Goal: Transaction & Acquisition: Purchase product/service

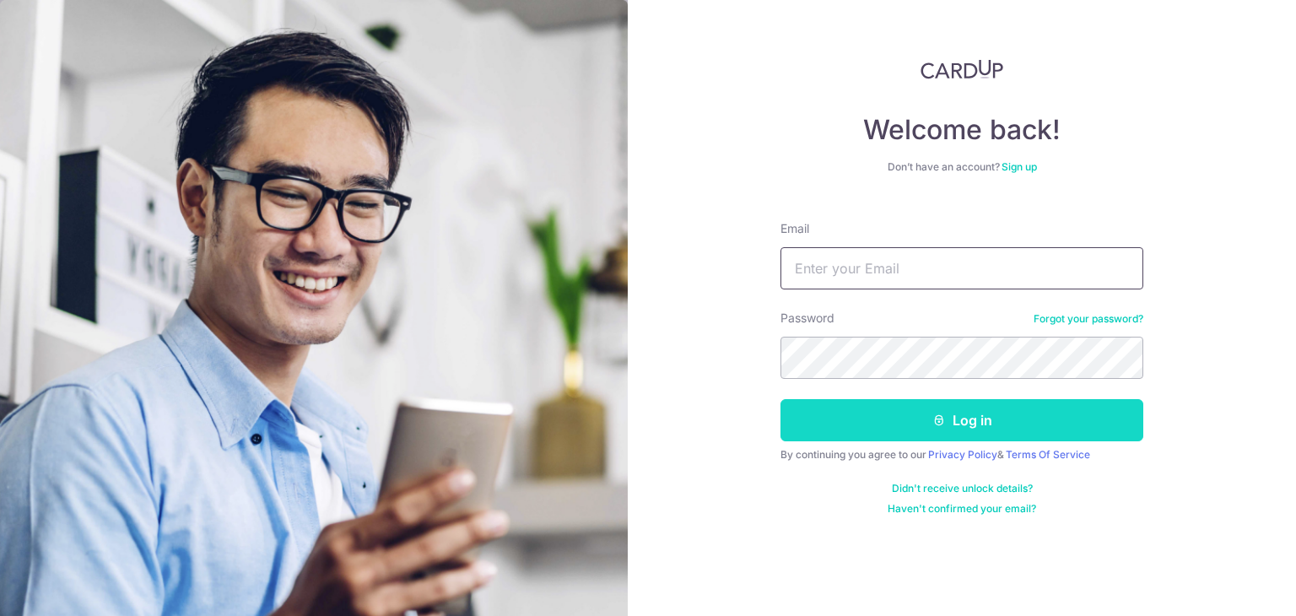
type input "[EMAIL_ADDRESS][DOMAIN_NAME]"
click at [910, 419] on button "Log in" at bounding box center [962, 420] width 363 height 42
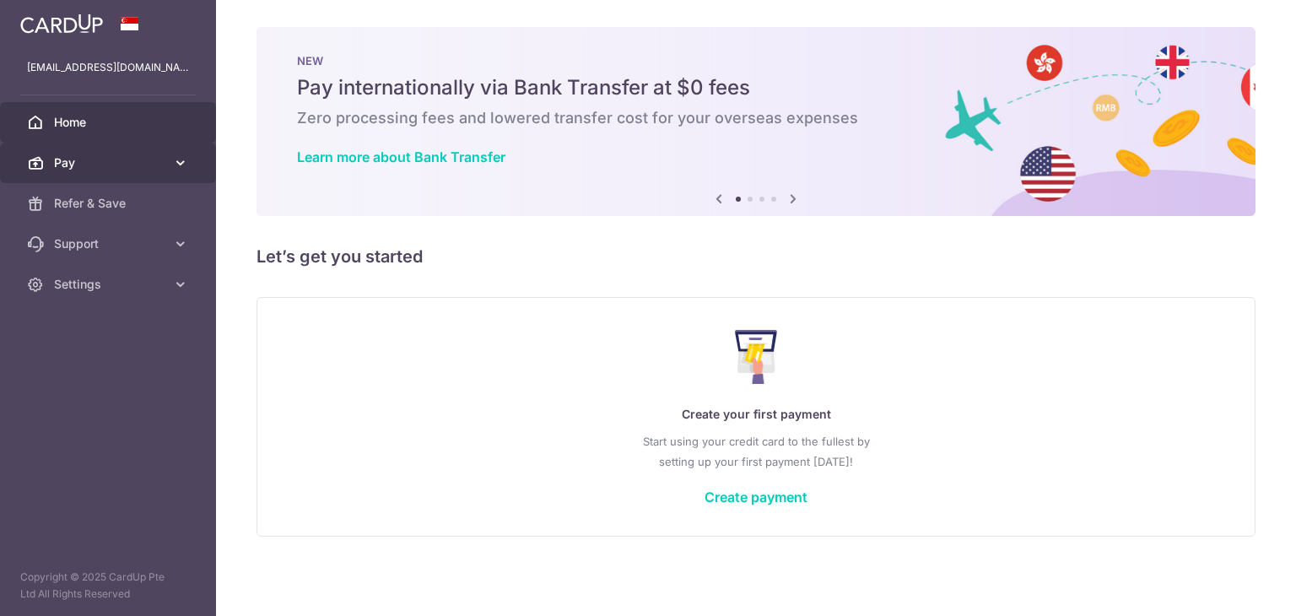
click at [157, 152] on link "Pay" at bounding box center [108, 163] width 216 height 41
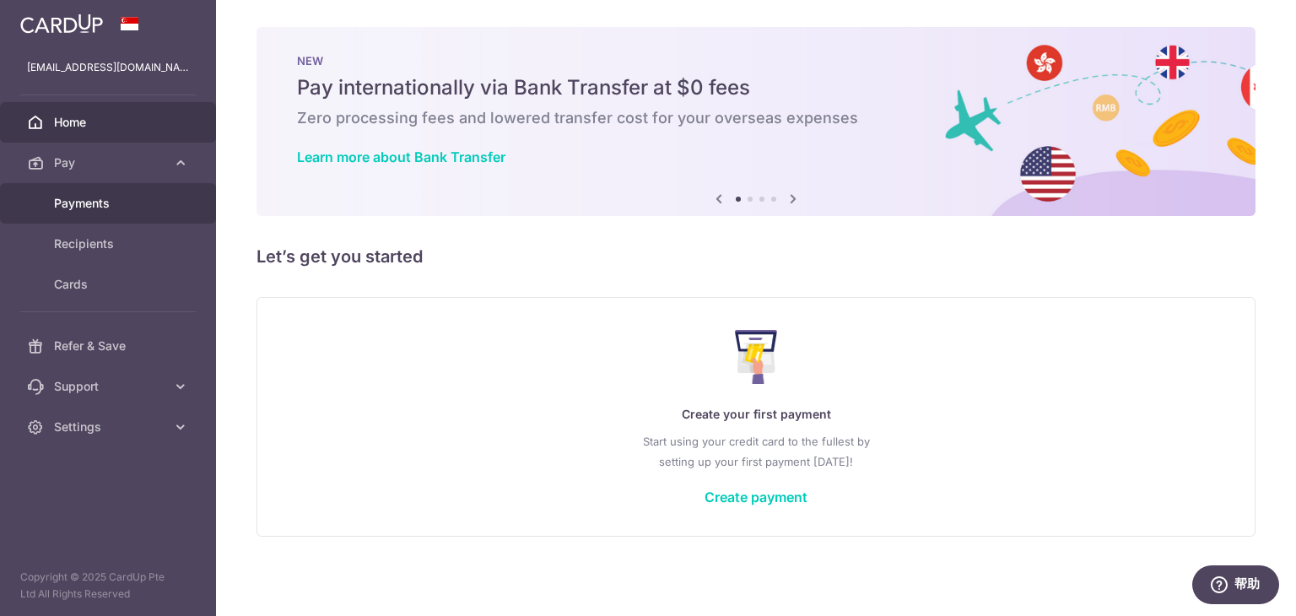
click at [145, 200] on span "Payments" at bounding box center [109, 203] width 111 height 17
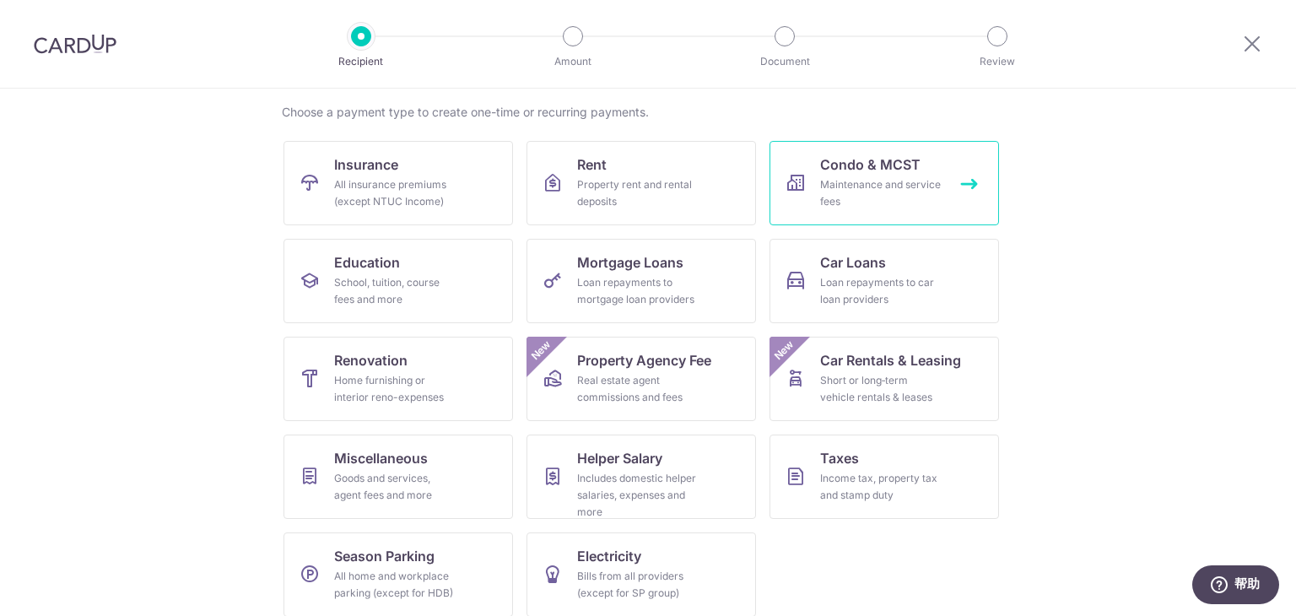
scroll to position [138, 0]
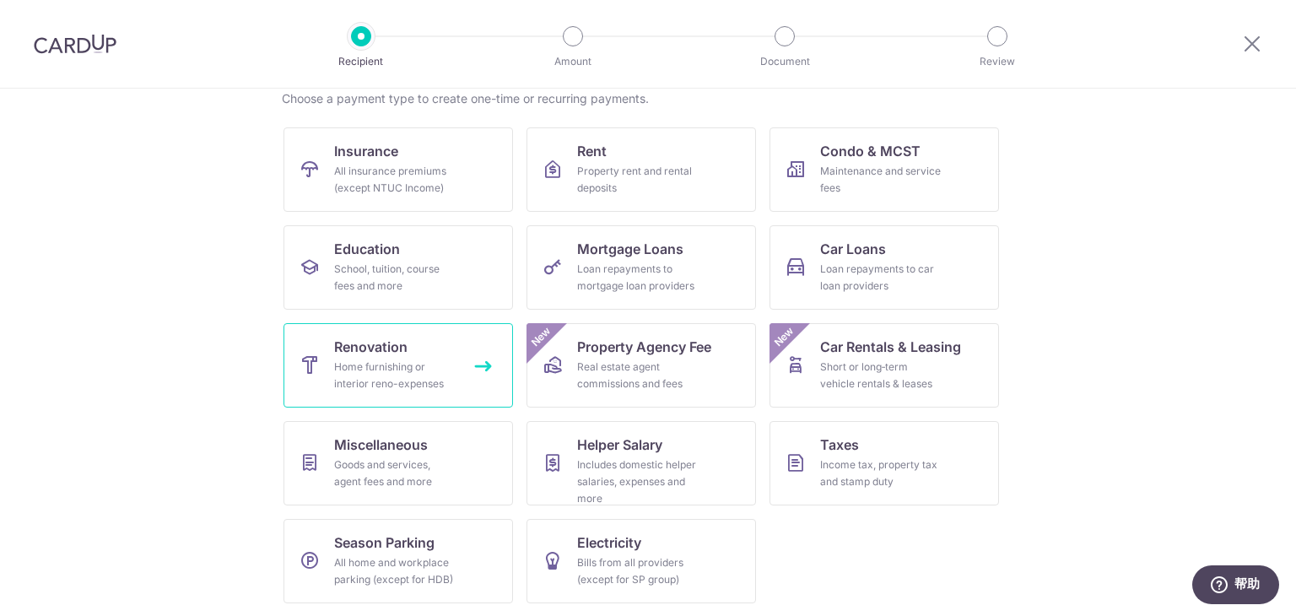
click at [402, 342] on link "Renovation Home furnishing or interior reno-expenses" at bounding box center [399, 365] width 230 height 84
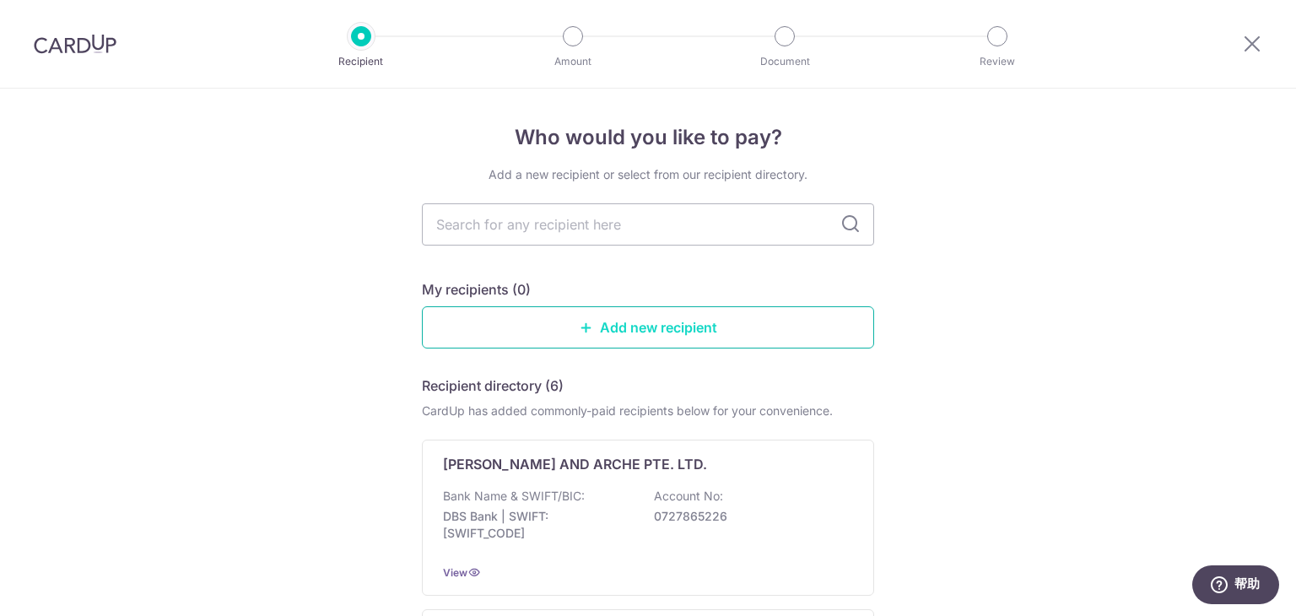
click at [694, 333] on link "Add new recipient" at bounding box center [648, 327] width 452 height 42
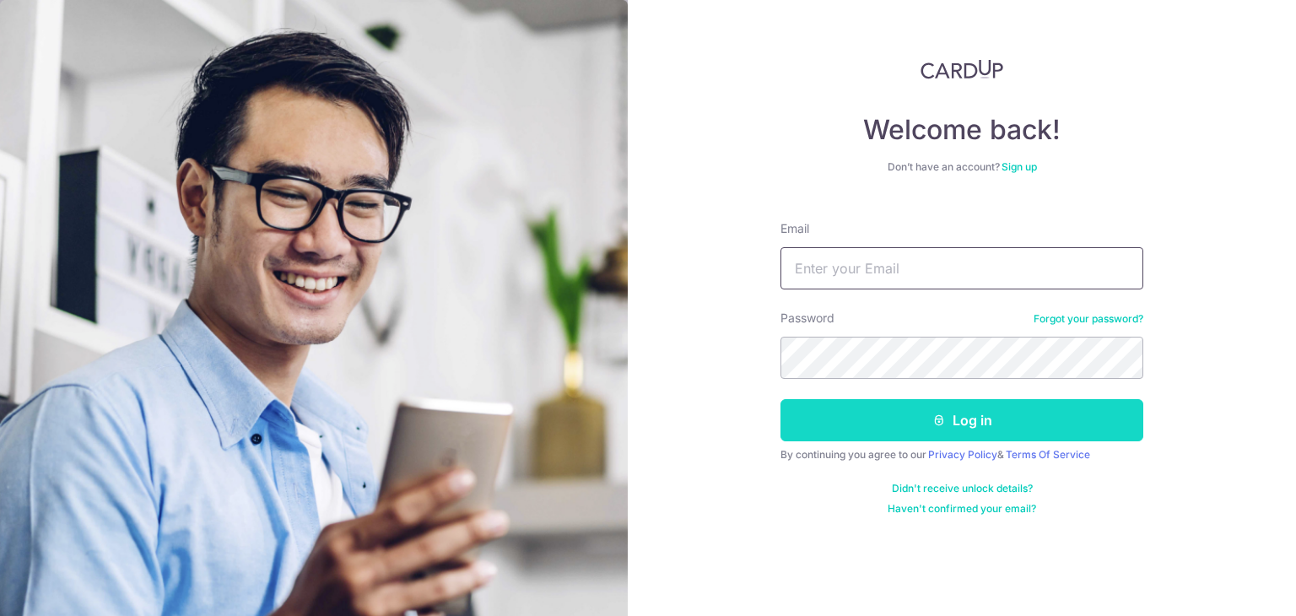
type input "gloriayuxi98@gmail.com"
click at [912, 424] on button "Log in" at bounding box center [962, 420] width 363 height 42
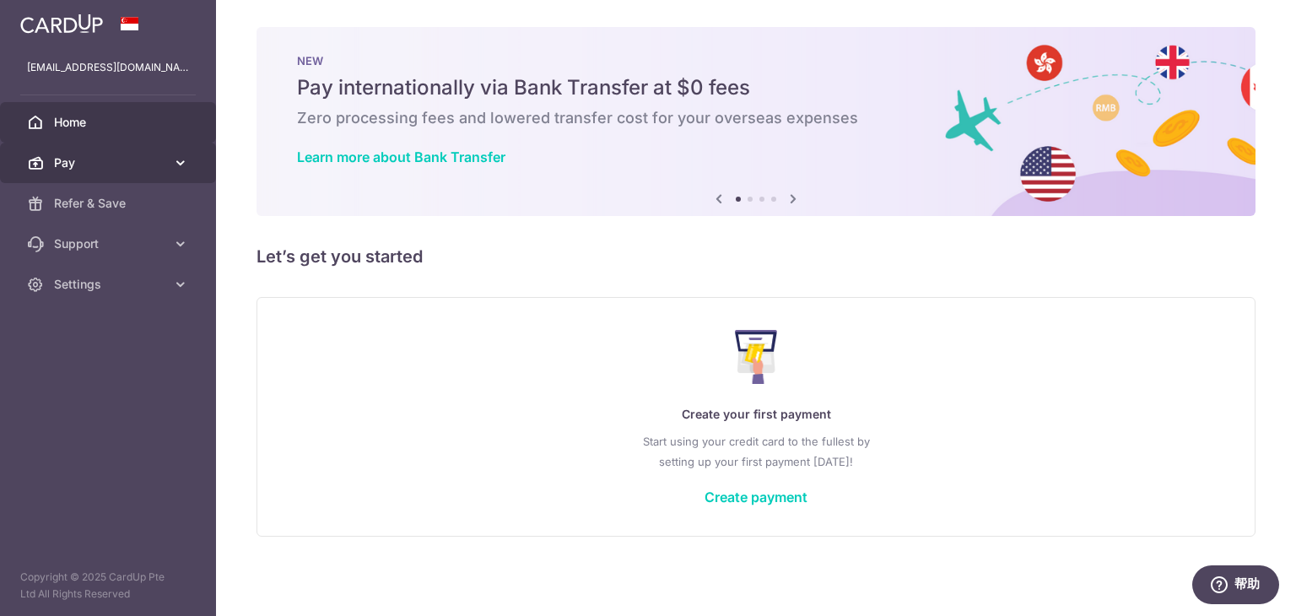
click at [157, 164] on span "Pay" at bounding box center [109, 162] width 111 height 17
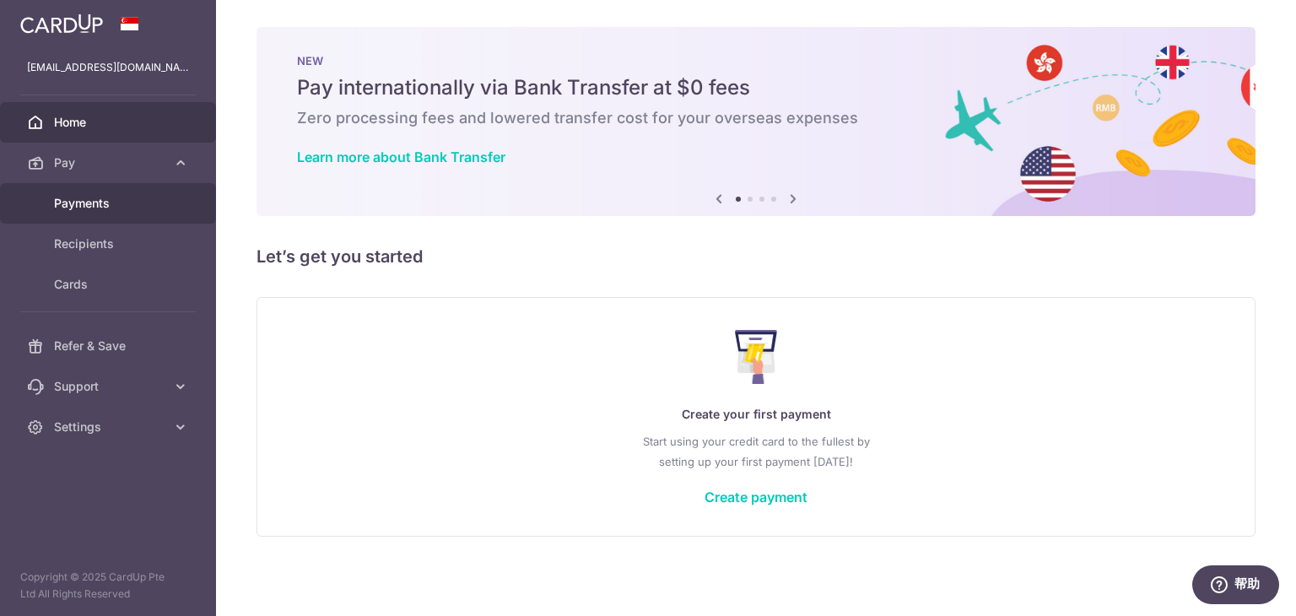
click at [153, 216] on link "Payments" at bounding box center [108, 203] width 216 height 41
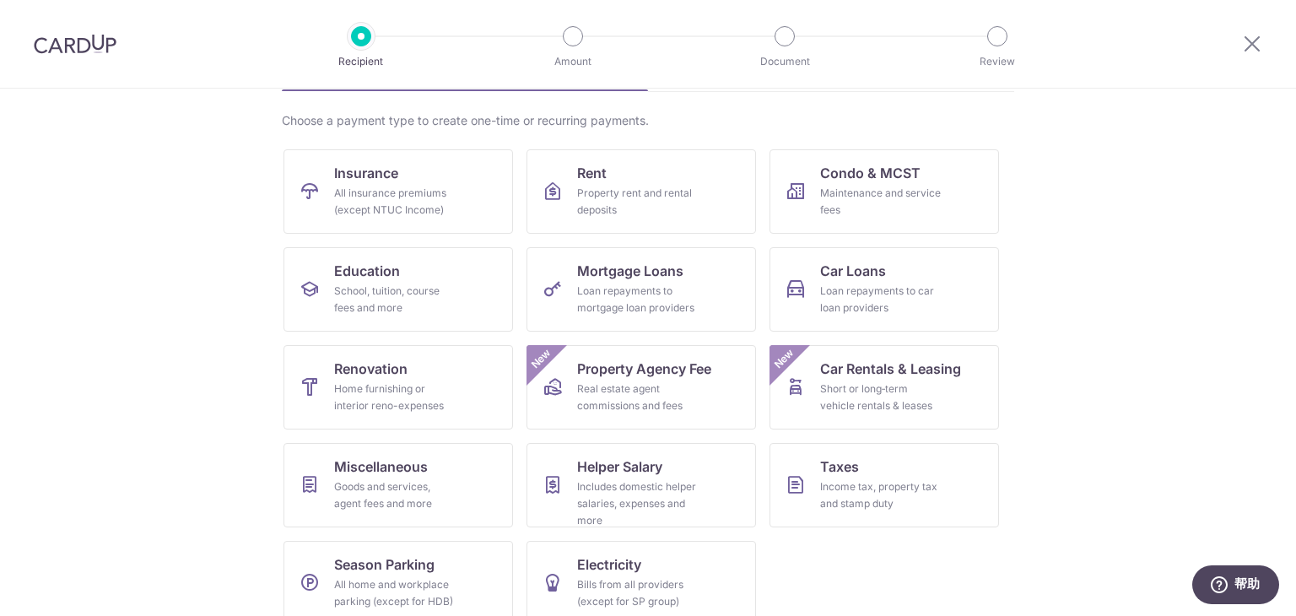
scroll to position [138, 0]
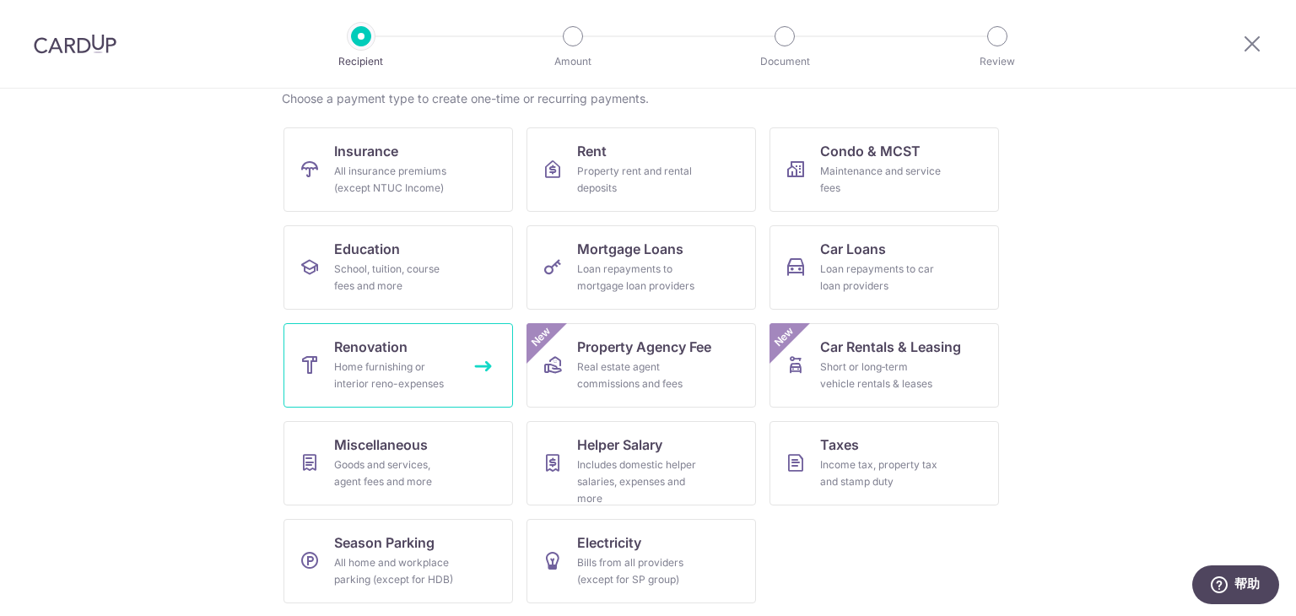
click at [404, 362] on div "Home furnishing or interior reno-expenses" at bounding box center [395, 376] width 122 height 34
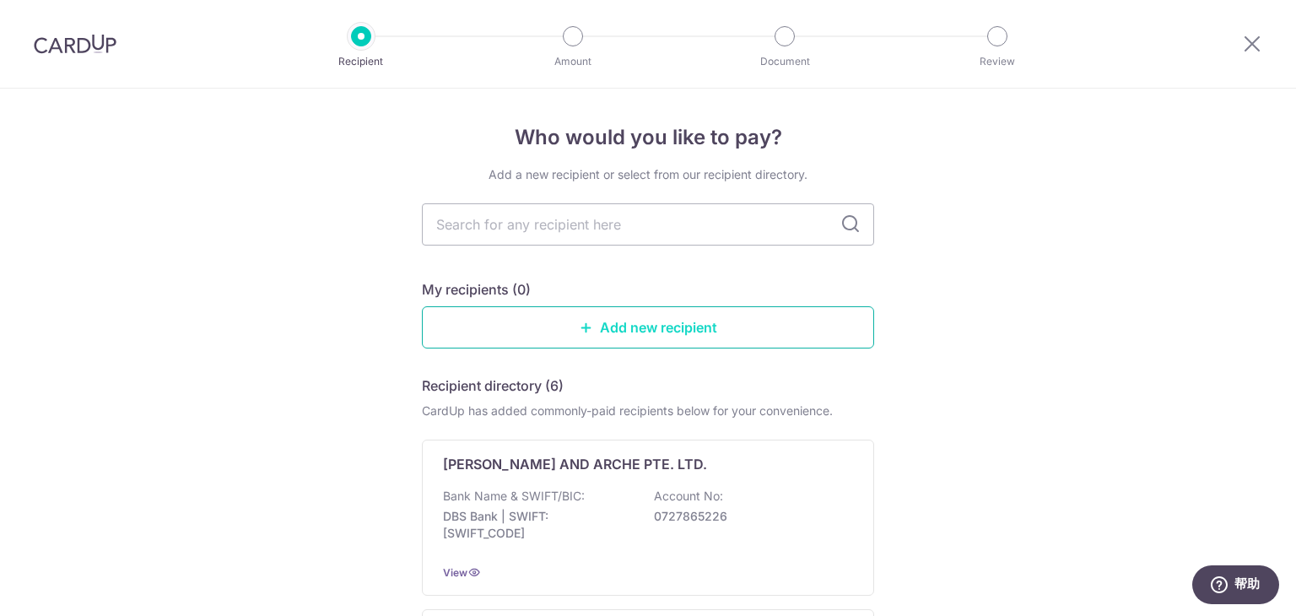
click at [703, 322] on link "Add new recipient" at bounding box center [648, 327] width 452 height 42
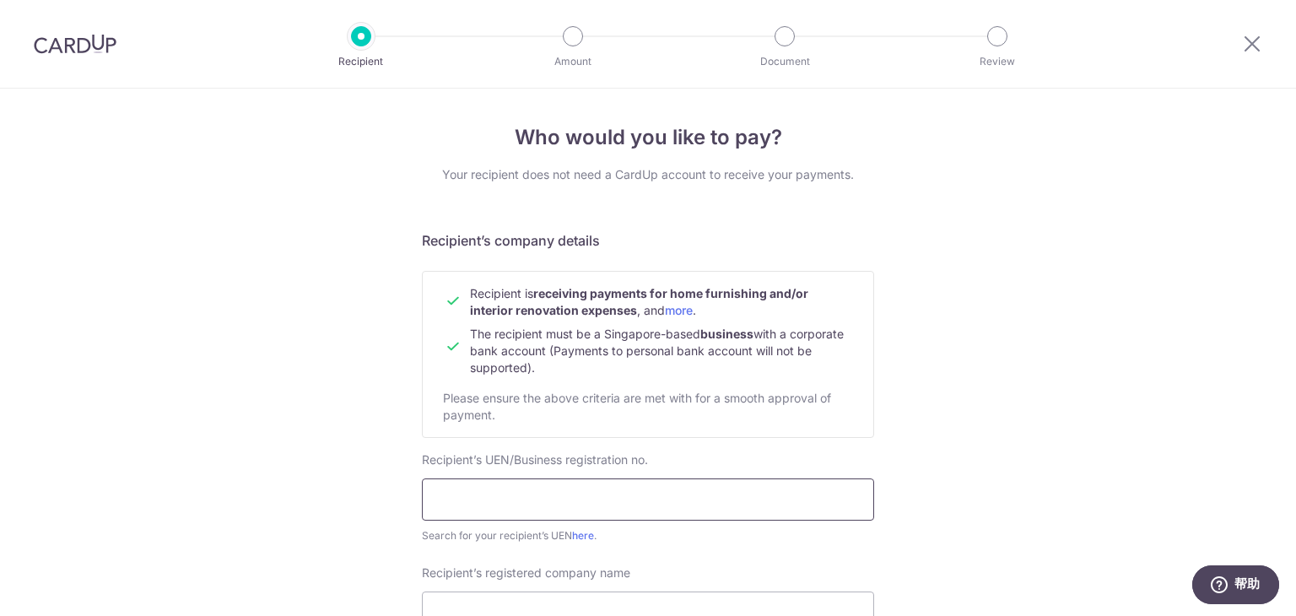
click at [569, 500] on input "text" at bounding box center [648, 500] width 452 height 42
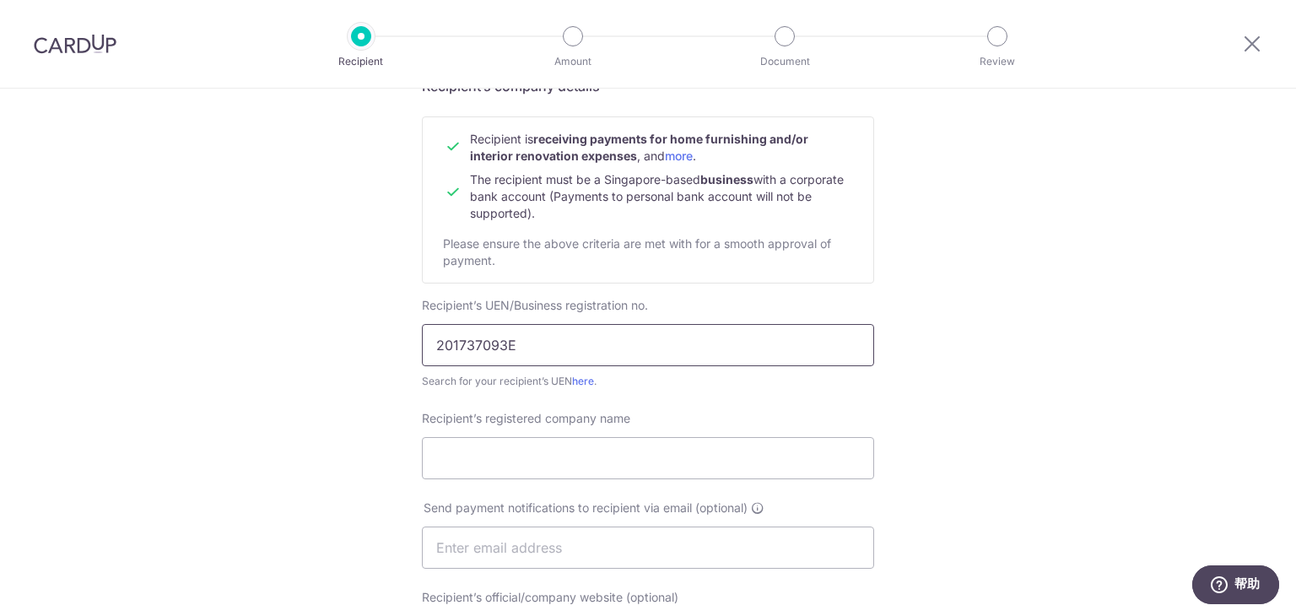
scroll to position [169, 0]
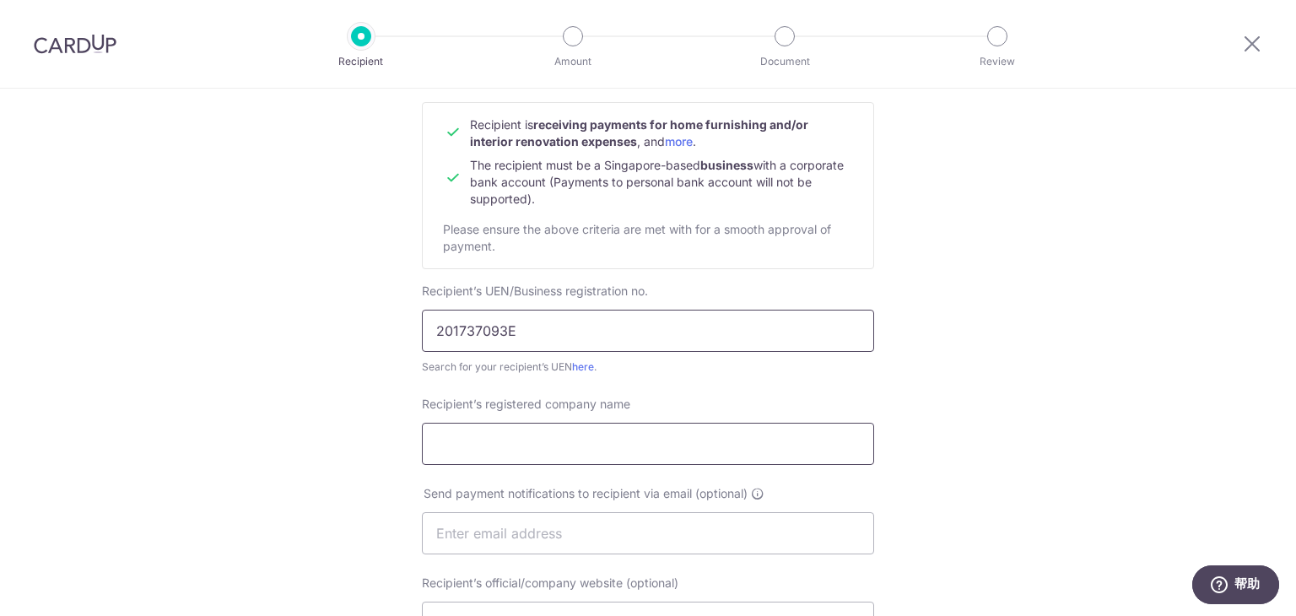
type input "201737093E"
click at [582, 432] on input "Recipient’s registered company name" at bounding box center [648, 444] width 452 height 42
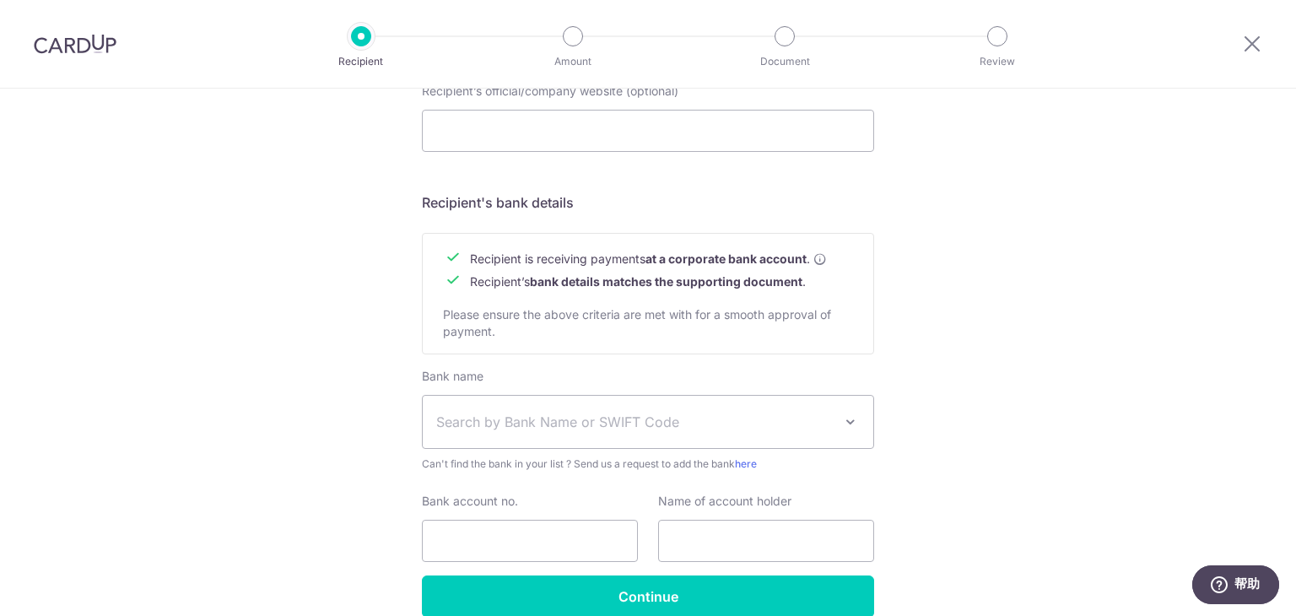
scroll to position [675, 0]
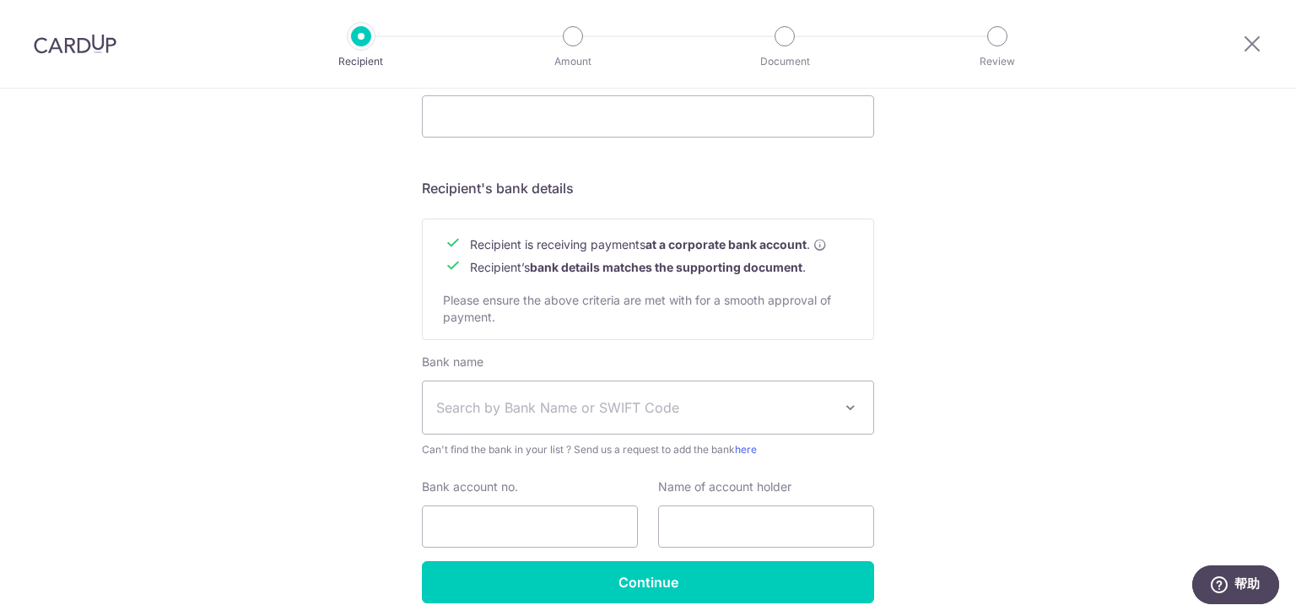
type input "ECASA STUDIO"
click at [583, 409] on span "Search by Bank Name or SWIFT Code" at bounding box center [634, 408] width 397 height 20
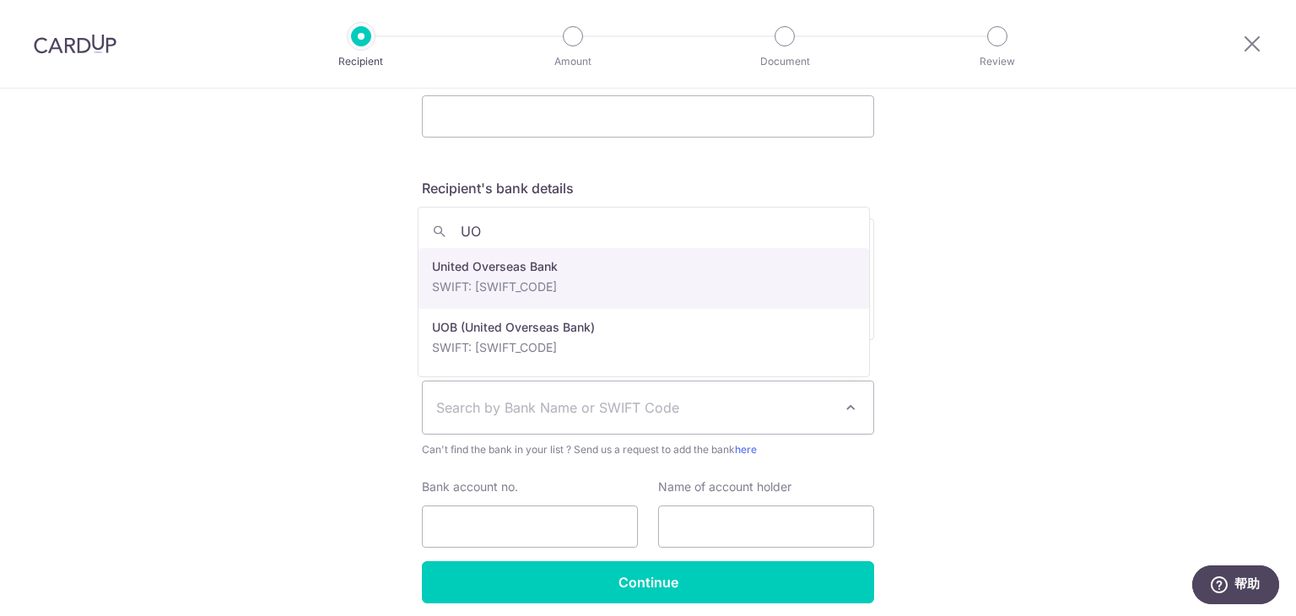
type input "UO"
select select "23668"
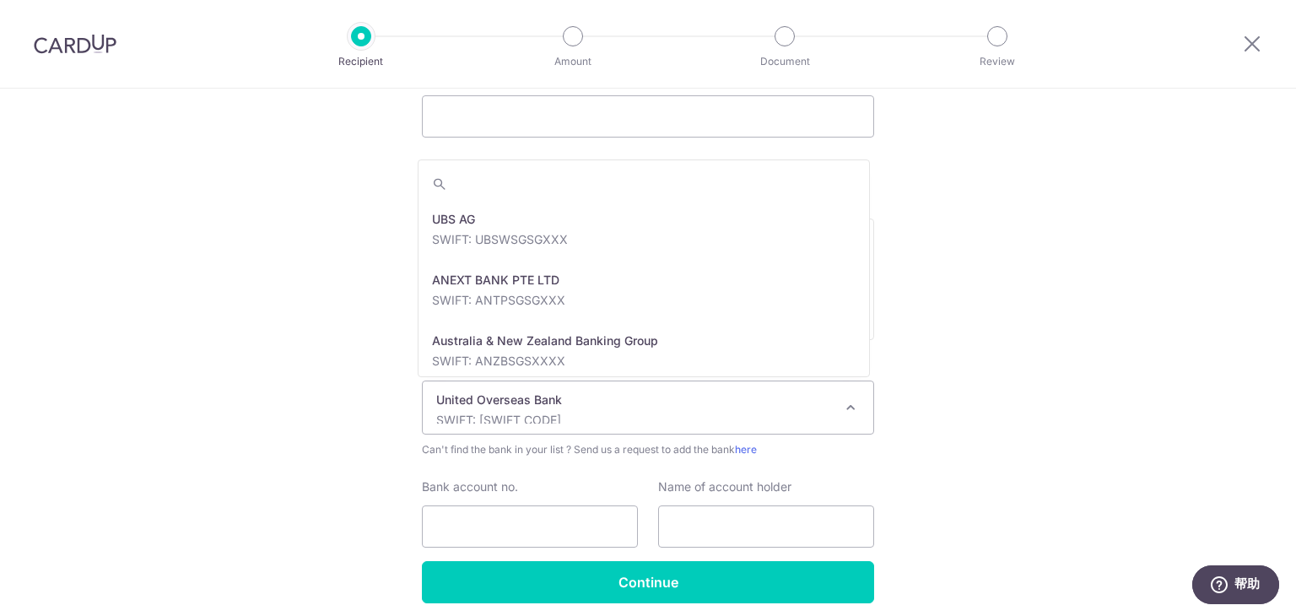
click at [608, 406] on p "United Overseas Bank" at bounding box center [634, 400] width 397 height 17
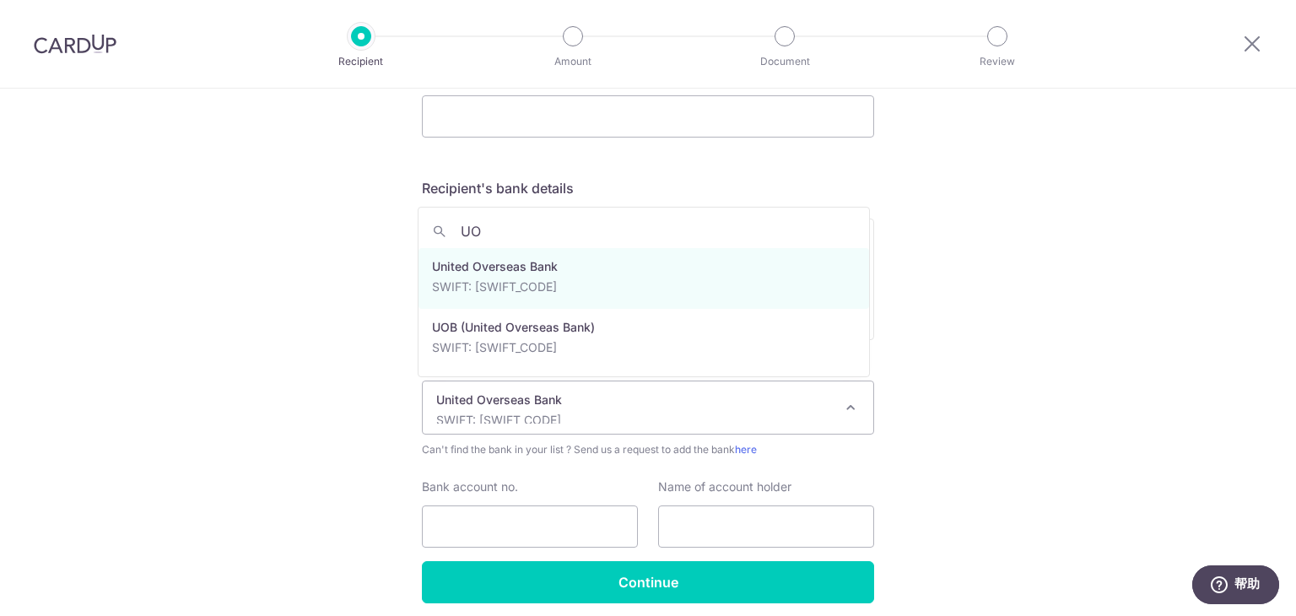
scroll to position [0, 0]
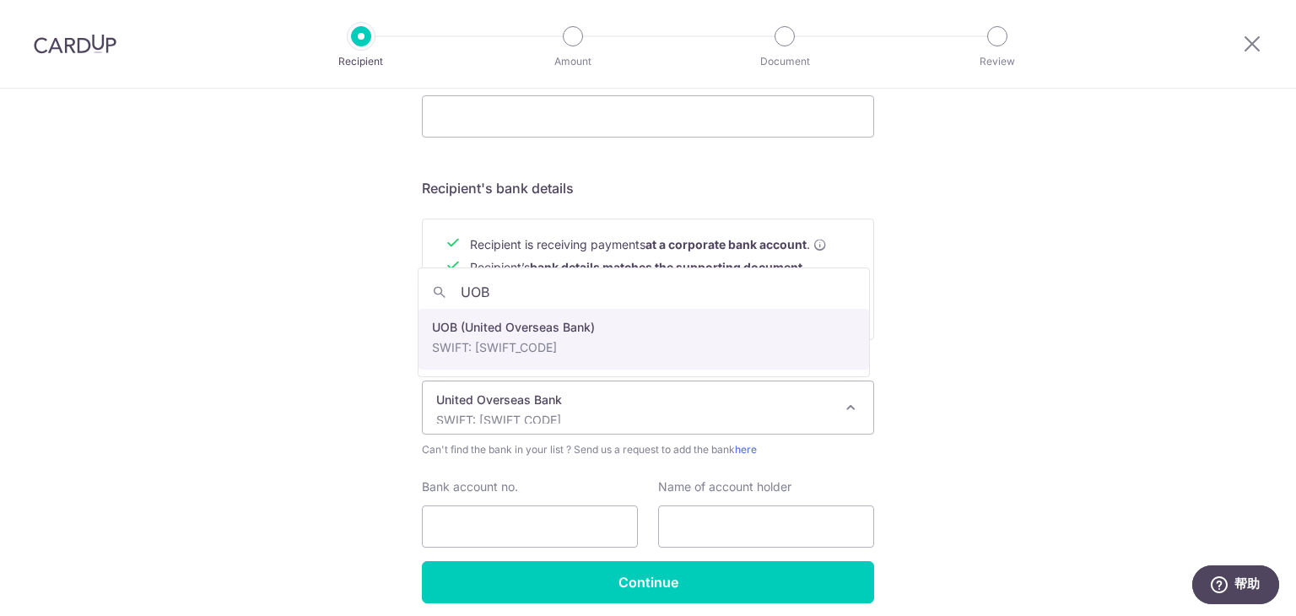
type input "UOB"
drag, startPoint x: 590, startPoint y: 341, endPoint x: 593, endPoint y: 378, distance: 37.2
select select "18"
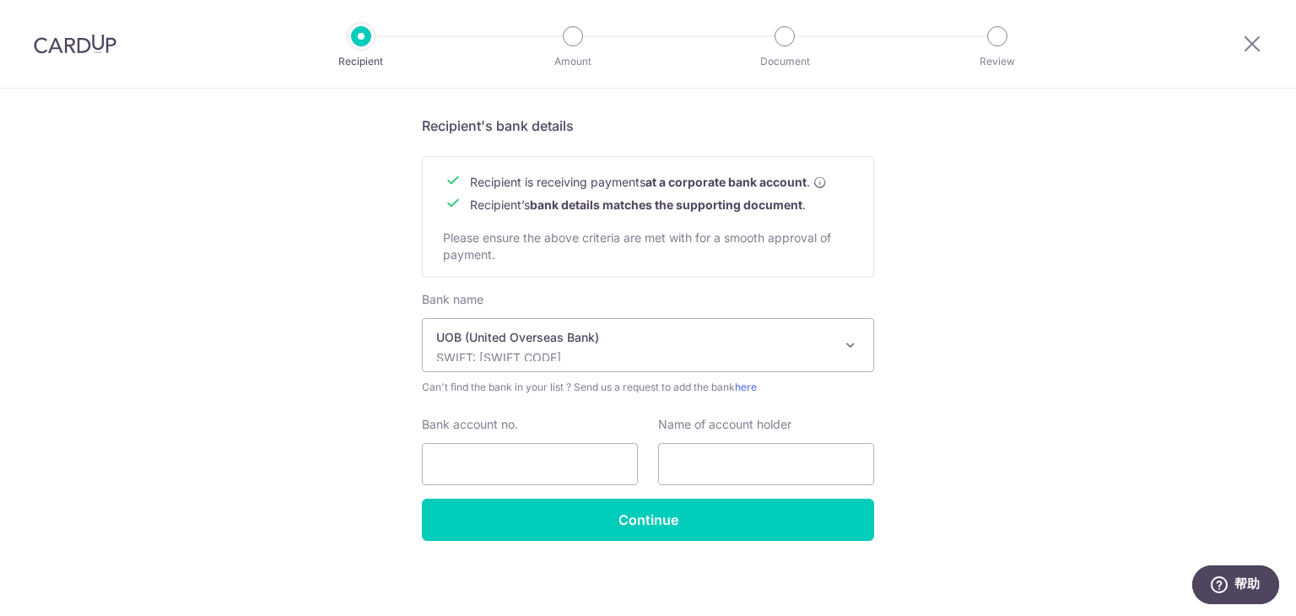
scroll to position [741, 0]
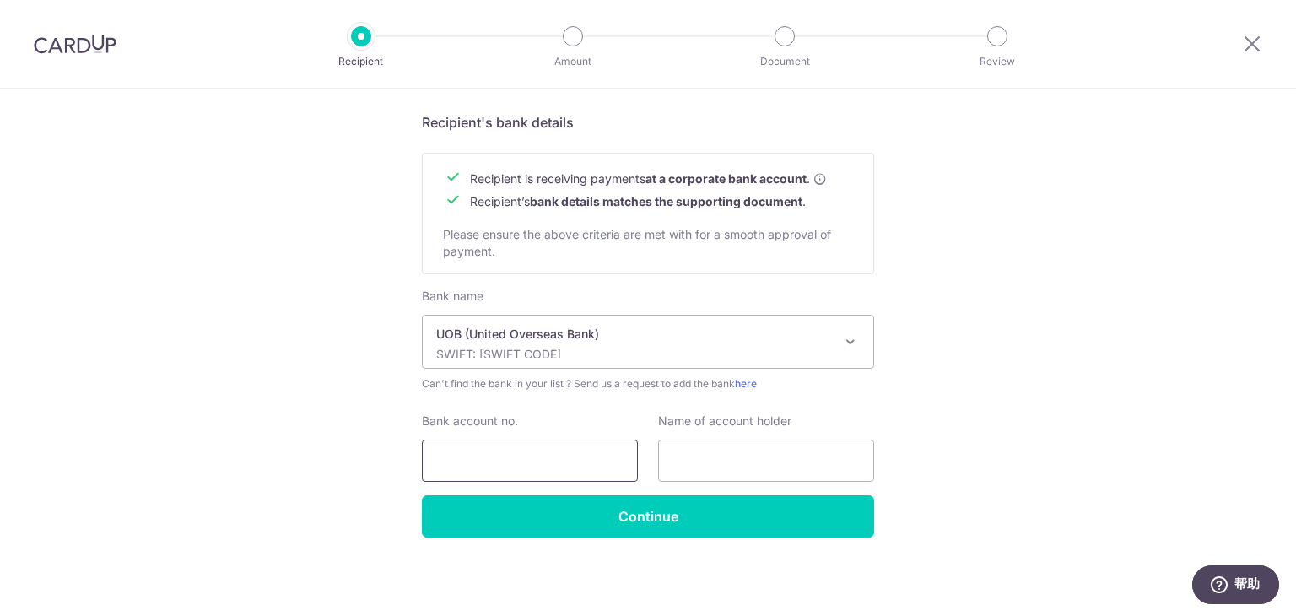
click at [548, 455] on input "Bank account no." at bounding box center [530, 461] width 216 height 42
type input "3573193677"
click at [687, 467] on input "text" at bounding box center [766, 461] width 216 height 42
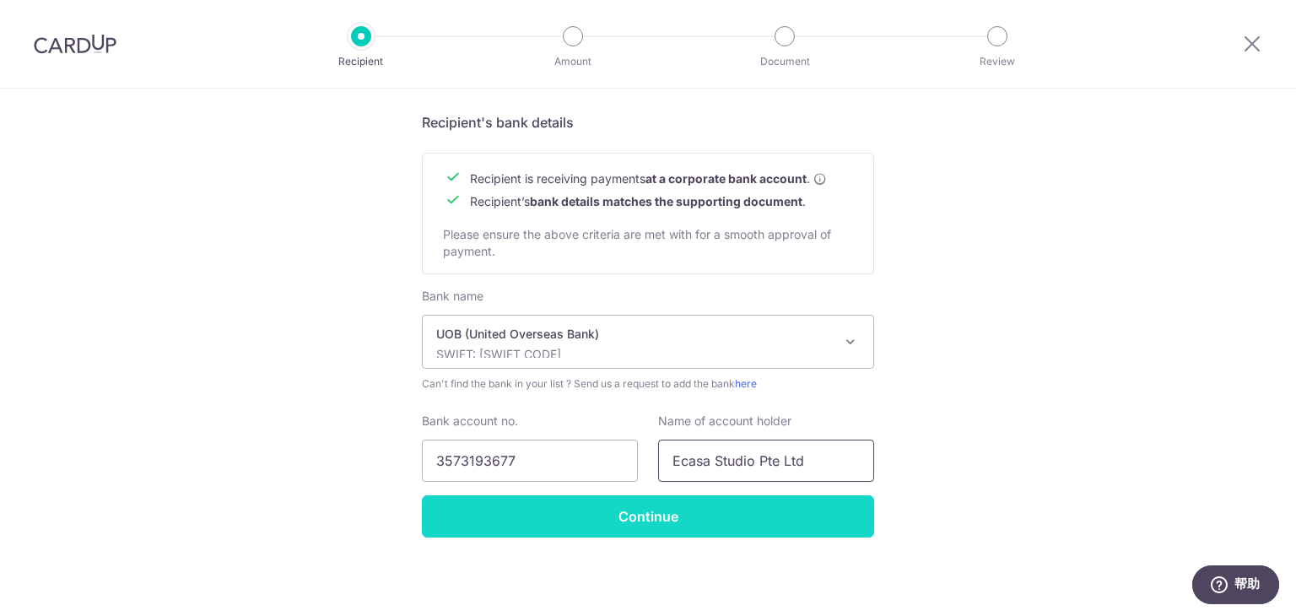
type input "Ecasa Studio Pte Ltd"
click at [808, 529] on input "Continue" at bounding box center [648, 516] width 452 height 42
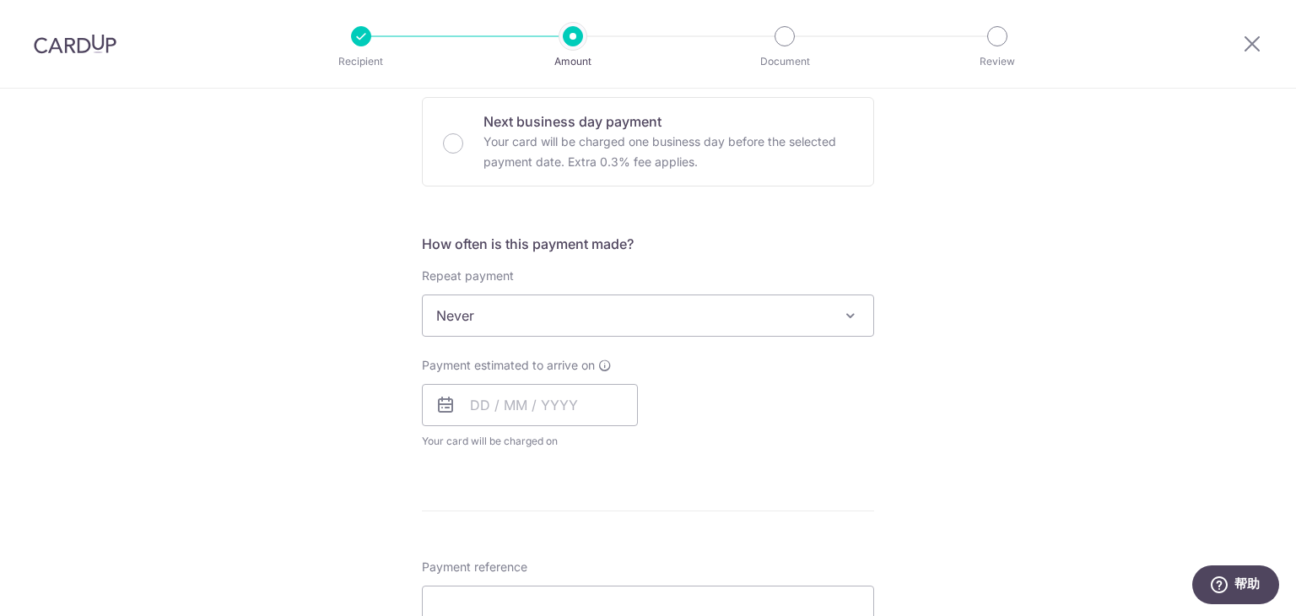
scroll to position [506, 0]
click at [567, 399] on input "text" at bounding box center [530, 407] width 216 height 42
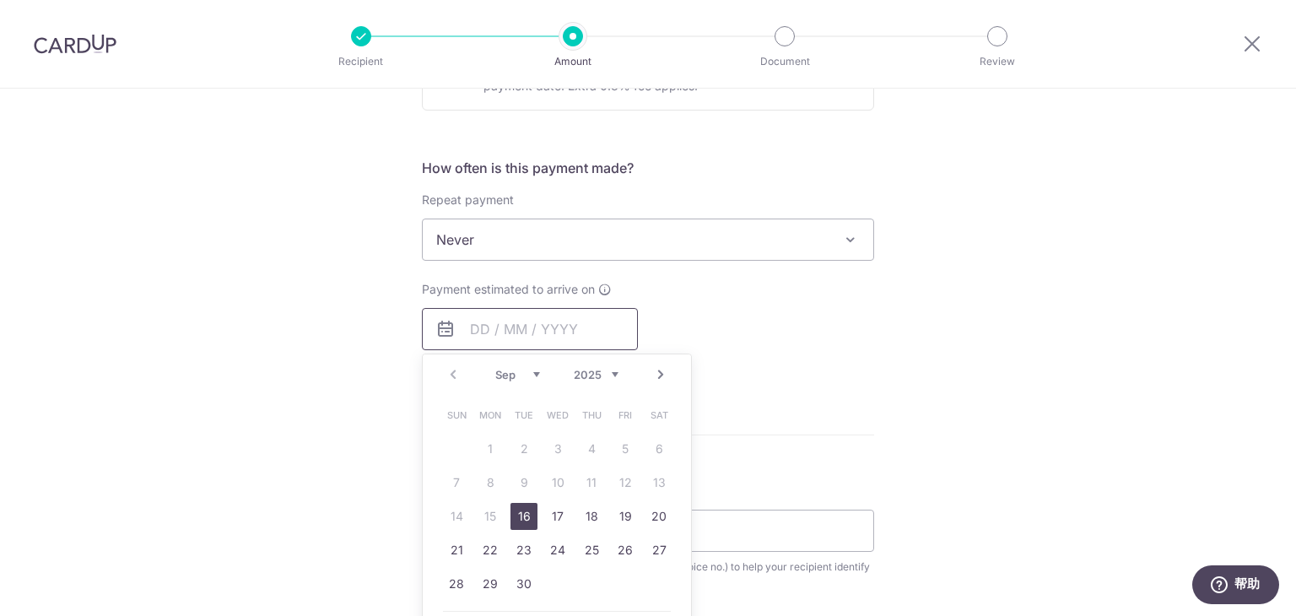
scroll to position [591, 0]
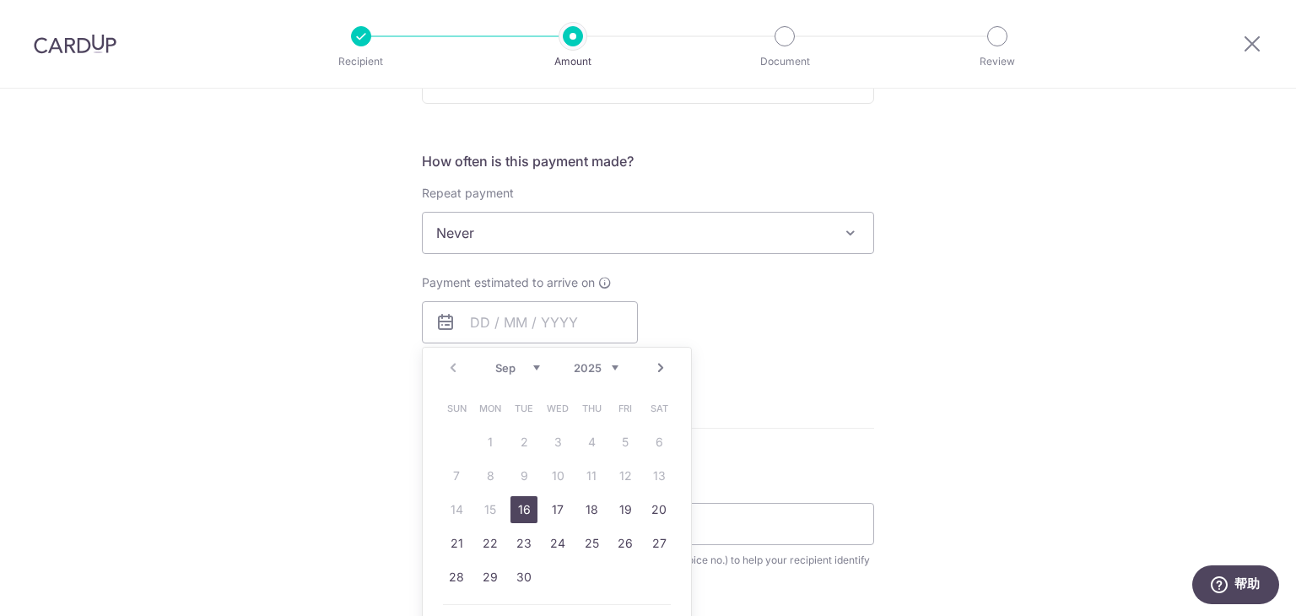
click at [780, 380] on form "Enter payment amount SGD Recipient added successfully! Select Card Select optio…" at bounding box center [648, 333] width 452 height 1449
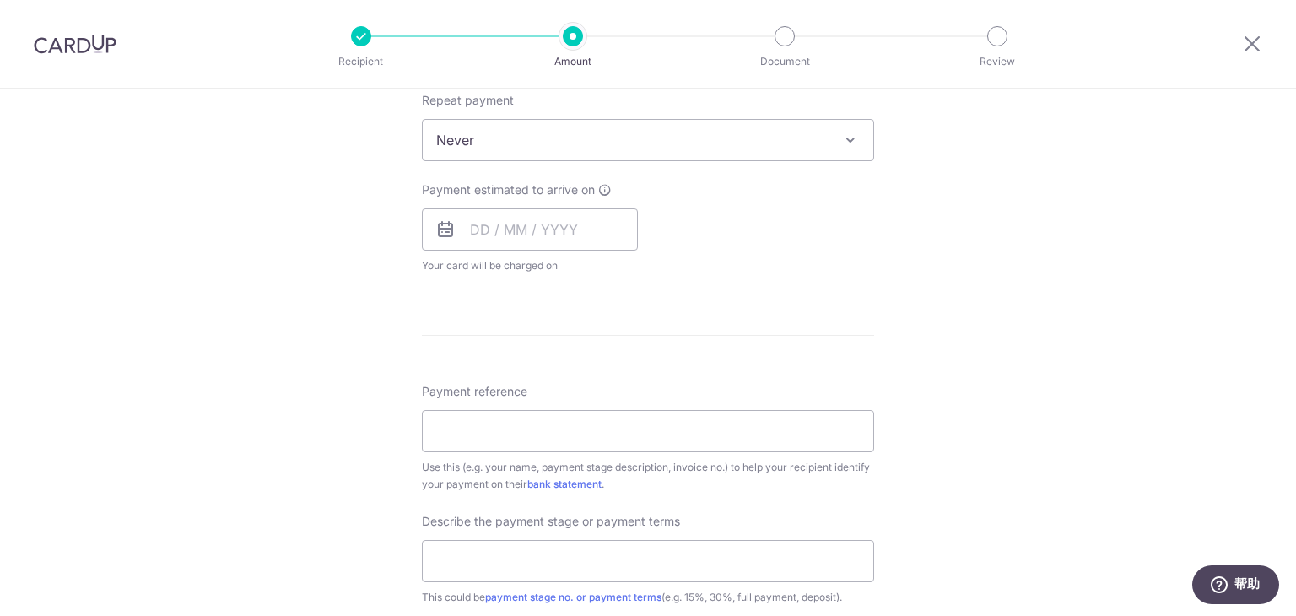
scroll to position [675, 0]
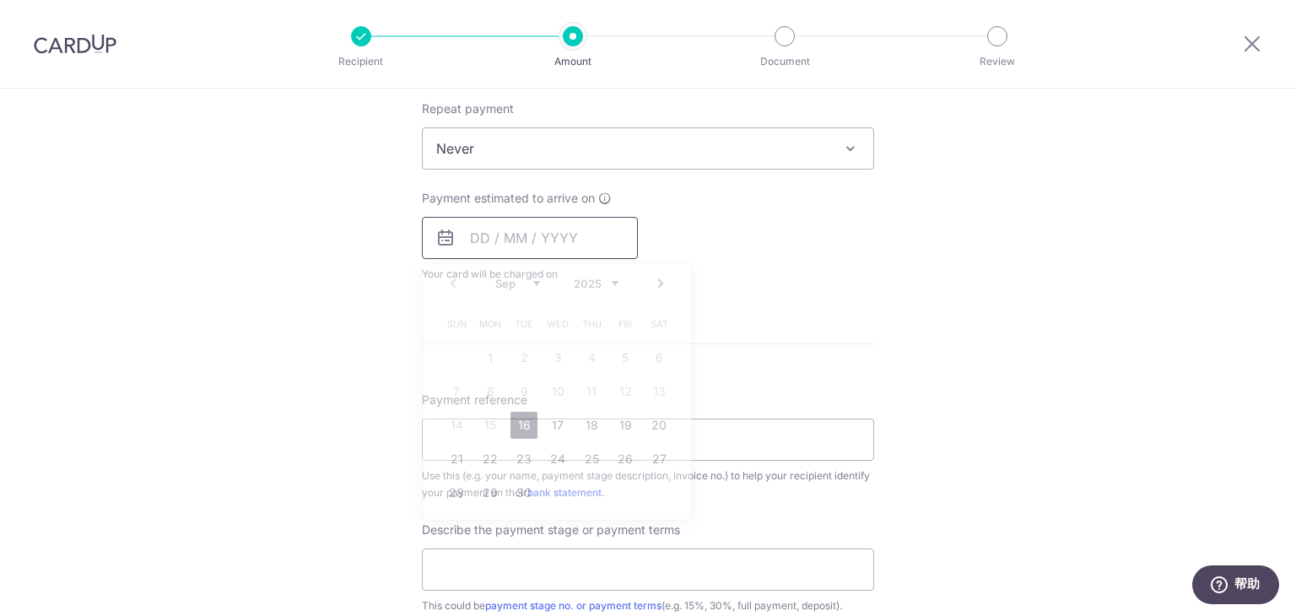
click at [552, 246] on input "text" at bounding box center [530, 238] width 216 height 42
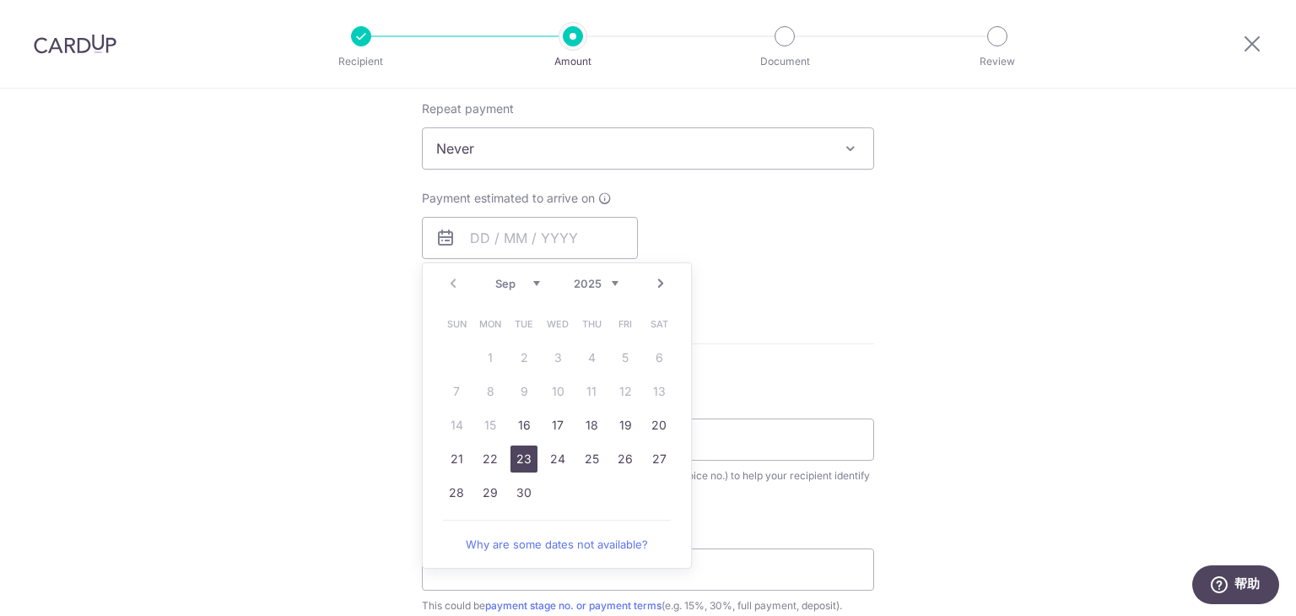
click at [528, 457] on link "23" at bounding box center [524, 459] width 27 height 27
type input "[DATE]"
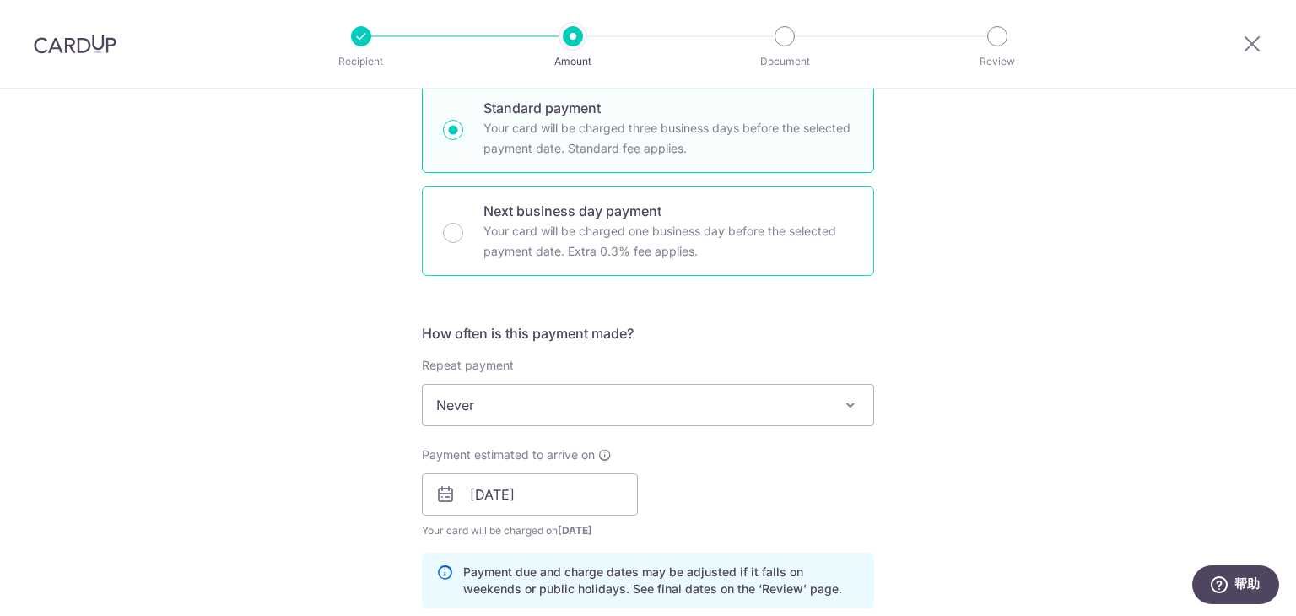
scroll to position [422, 0]
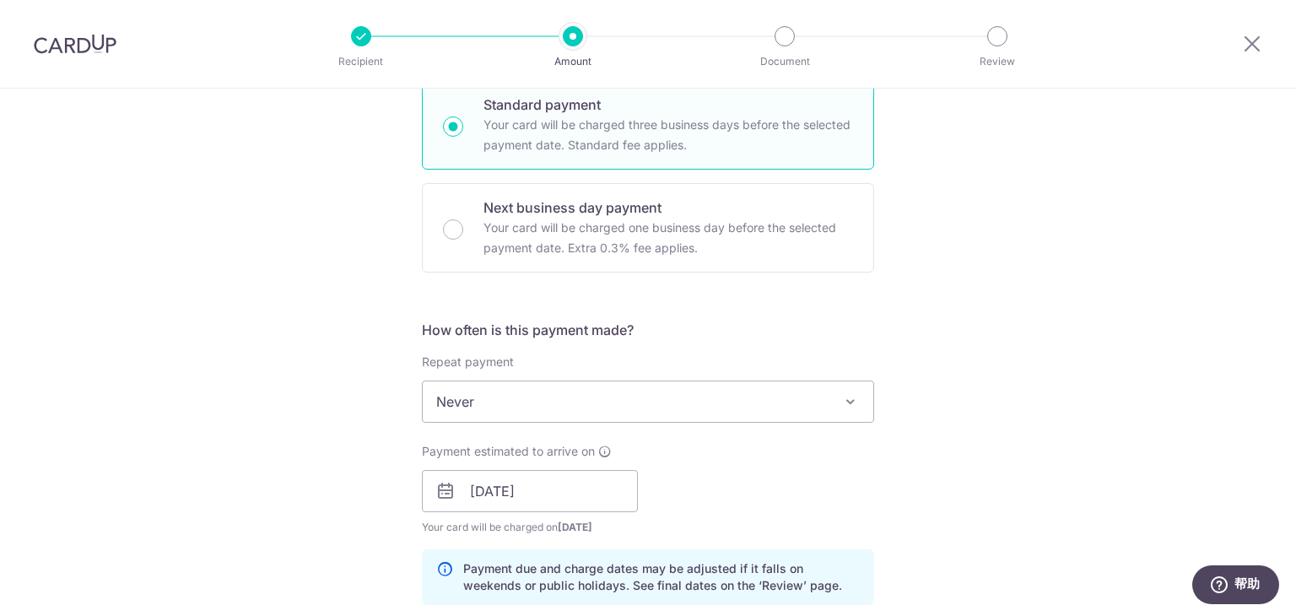
click at [823, 457] on div "Payment estimated to arrive on [DATE] Prev Next Sep Oct Nov [DATE] 2026 2027 20…" at bounding box center [648, 489] width 473 height 93
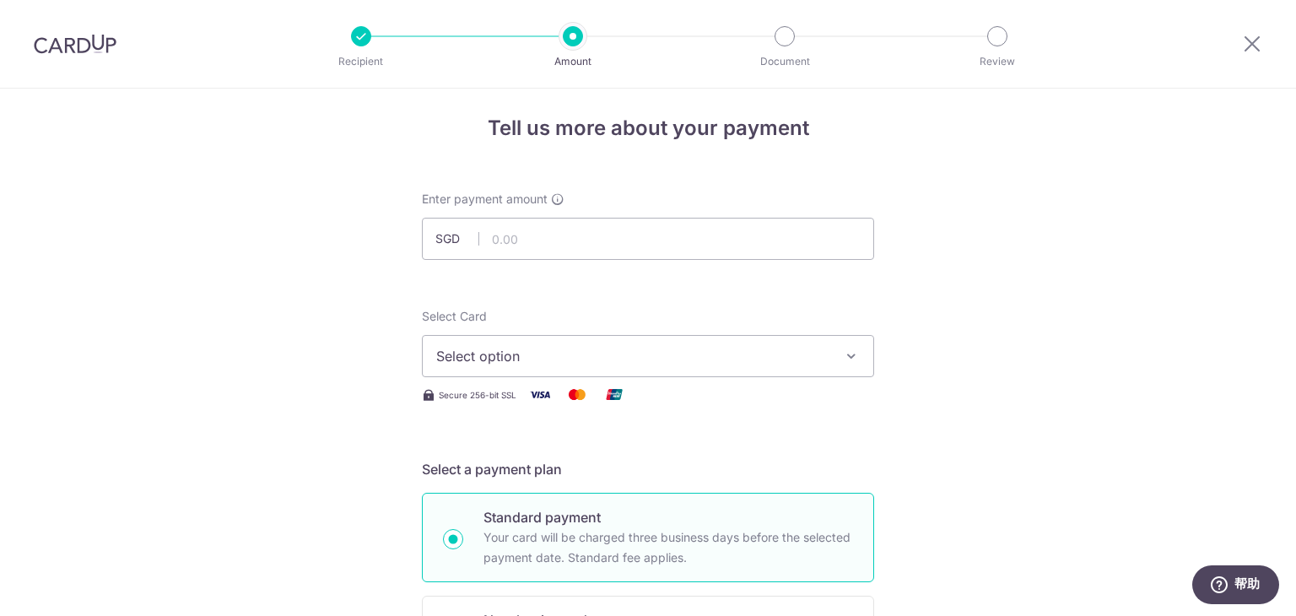
scroll to position [0, 0]
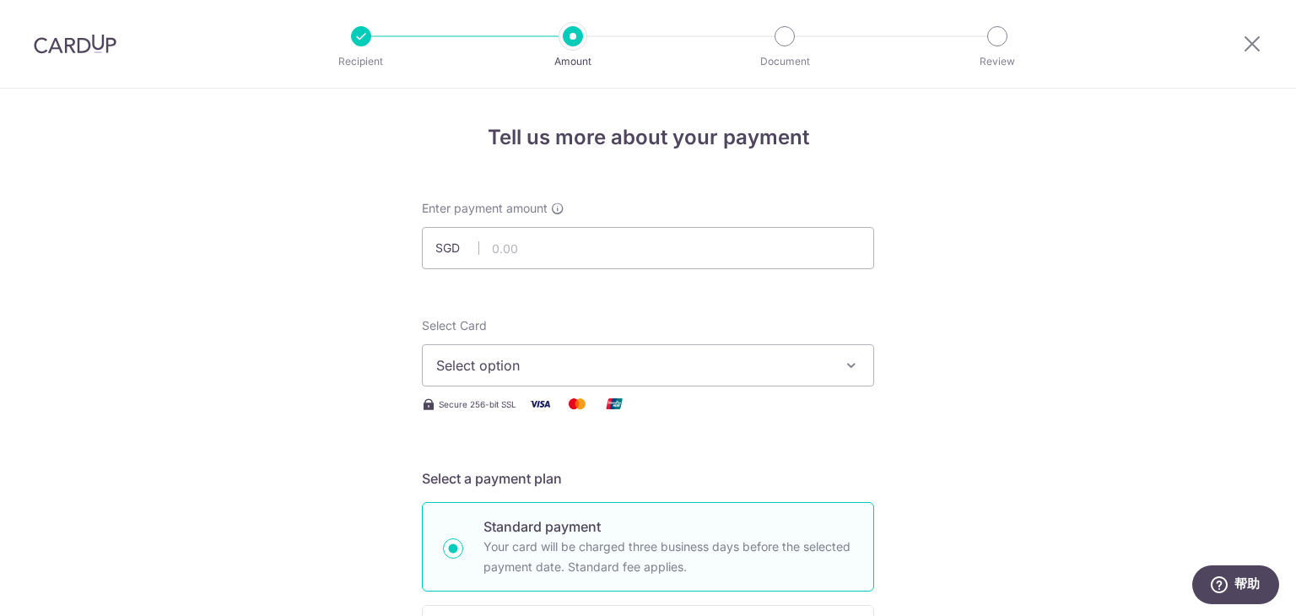
click at [1239, 44] on div at bounding box center [1253, 44] width 88 height 88
click at [706, 349] on button "Select option" at bounding box center [648, 365] width 452 height 42
click at [484, 403] on link "Add credit card" at bounding box center [648, 413] width 451 height 30
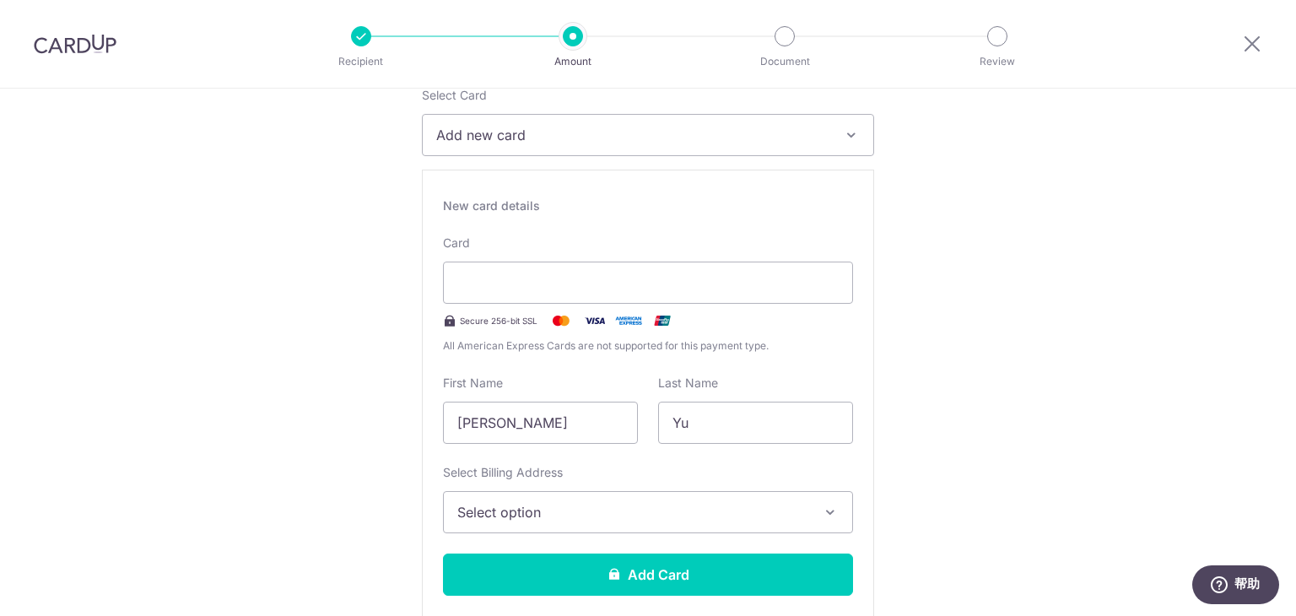
scroll to position [253, 0]
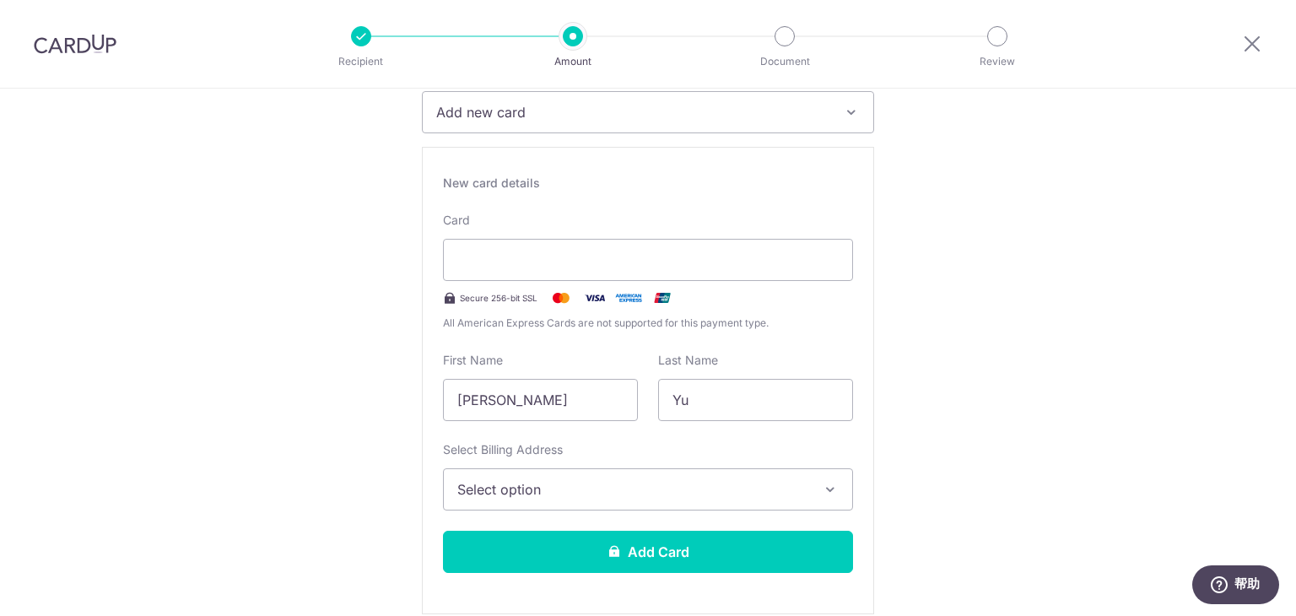
click at [507, 500] on button "Select option" at bounding box center [648, 489] width 410 height 42
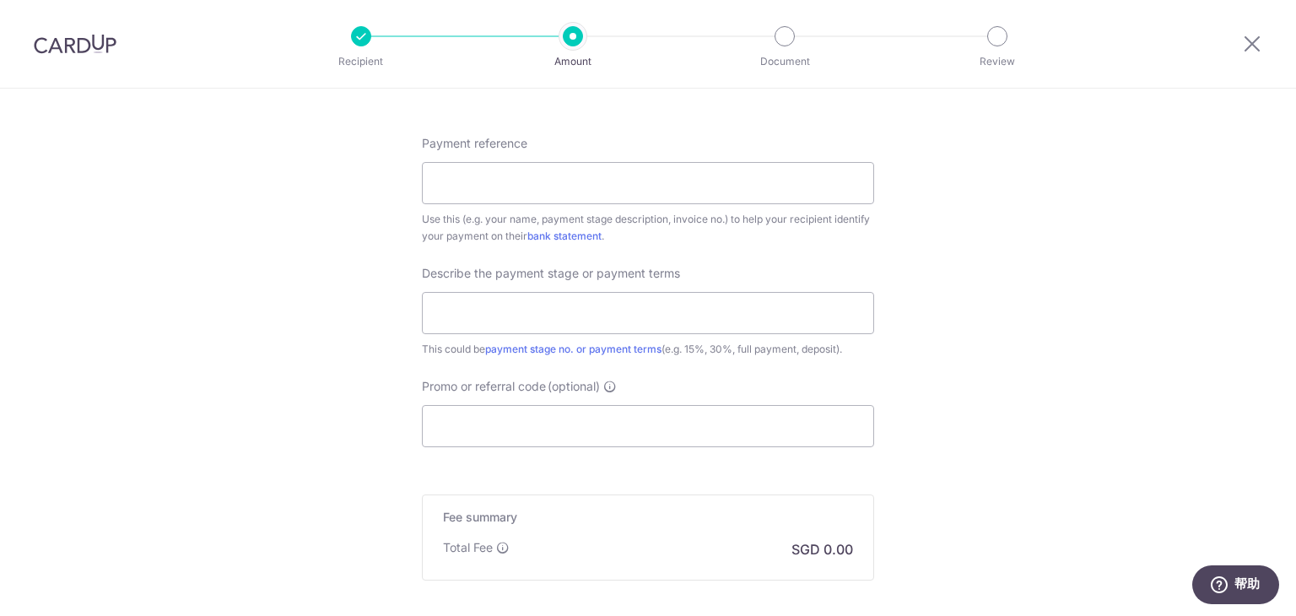
scroll to position [1519, 0]
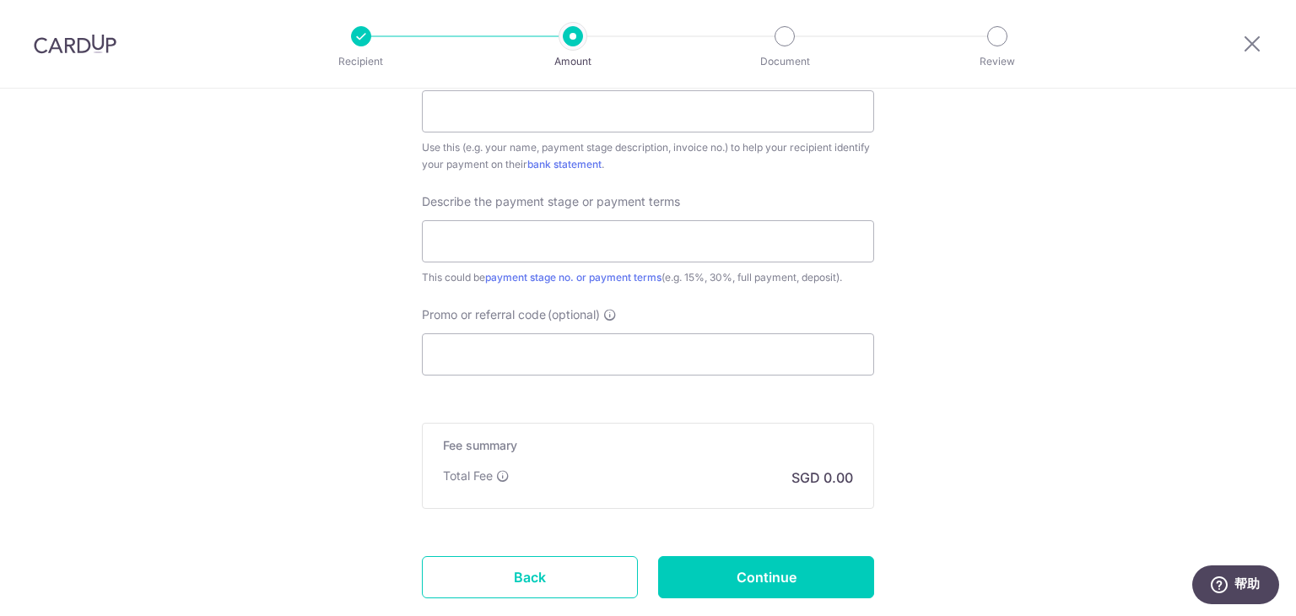
click at [488, 468] on p "Total Fee" at bounding box center [468, 476] width 50 height 17
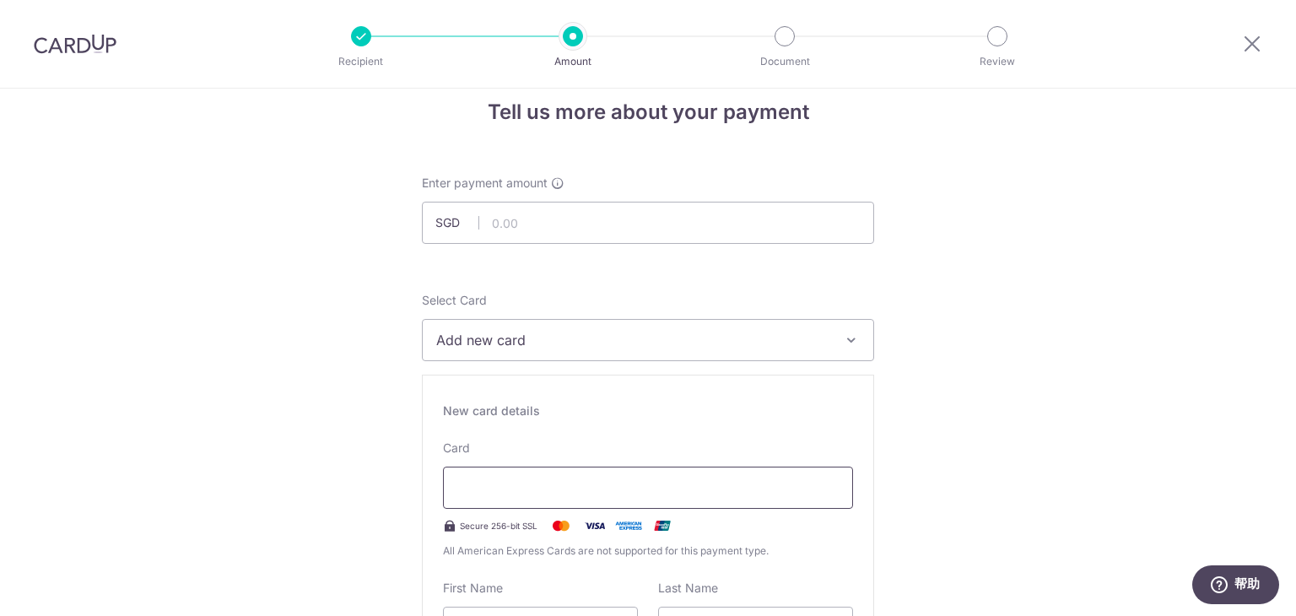
scroll to position [21, 0]
click at [574, 193] on div "Enter payment amount SGD" at bounding box center [648, 213] width 452 height 69
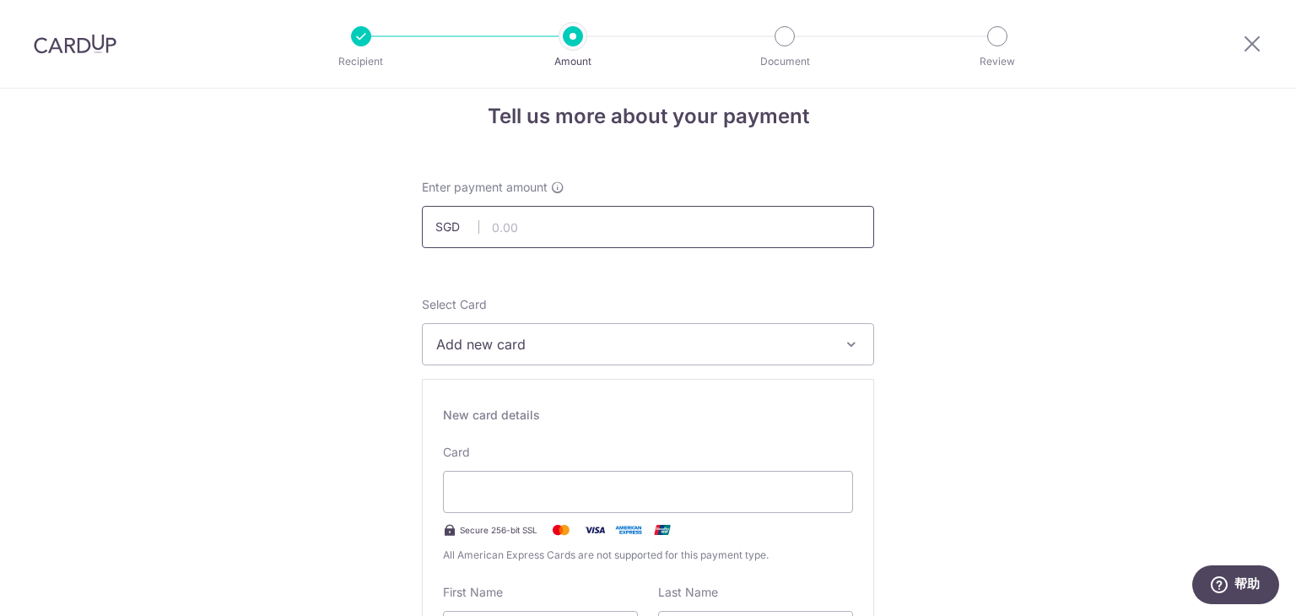
click at [569, 227] on input "text" at bounding box center [648, 227] width 452 height 42
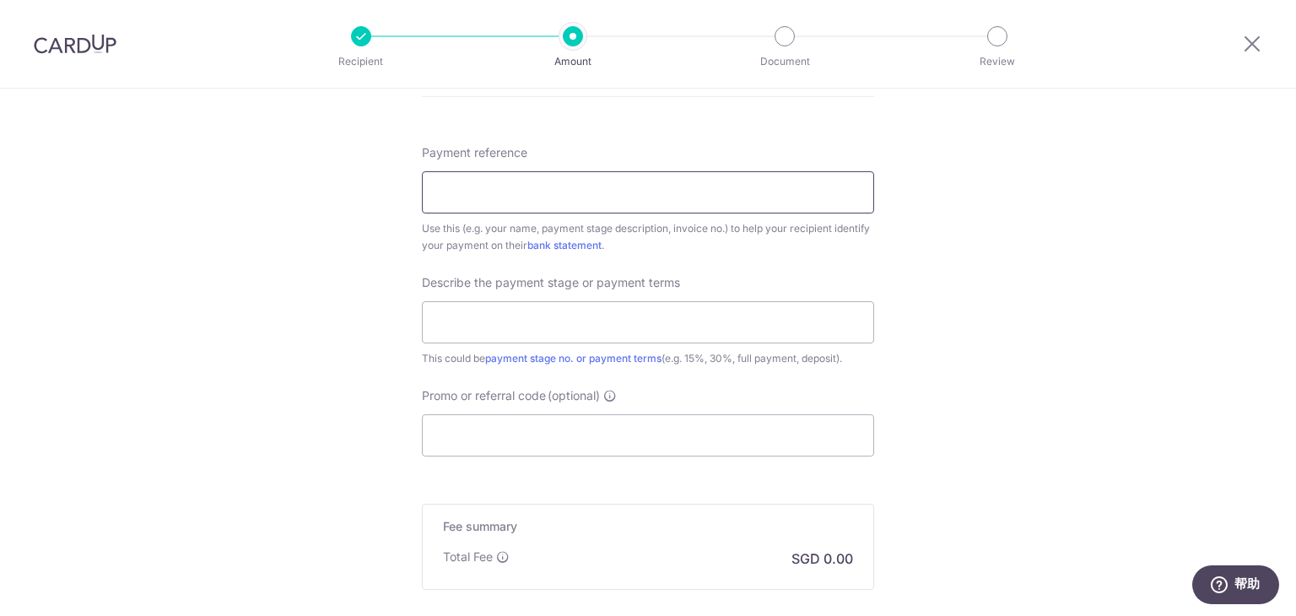
scroll to position [1625, 0]
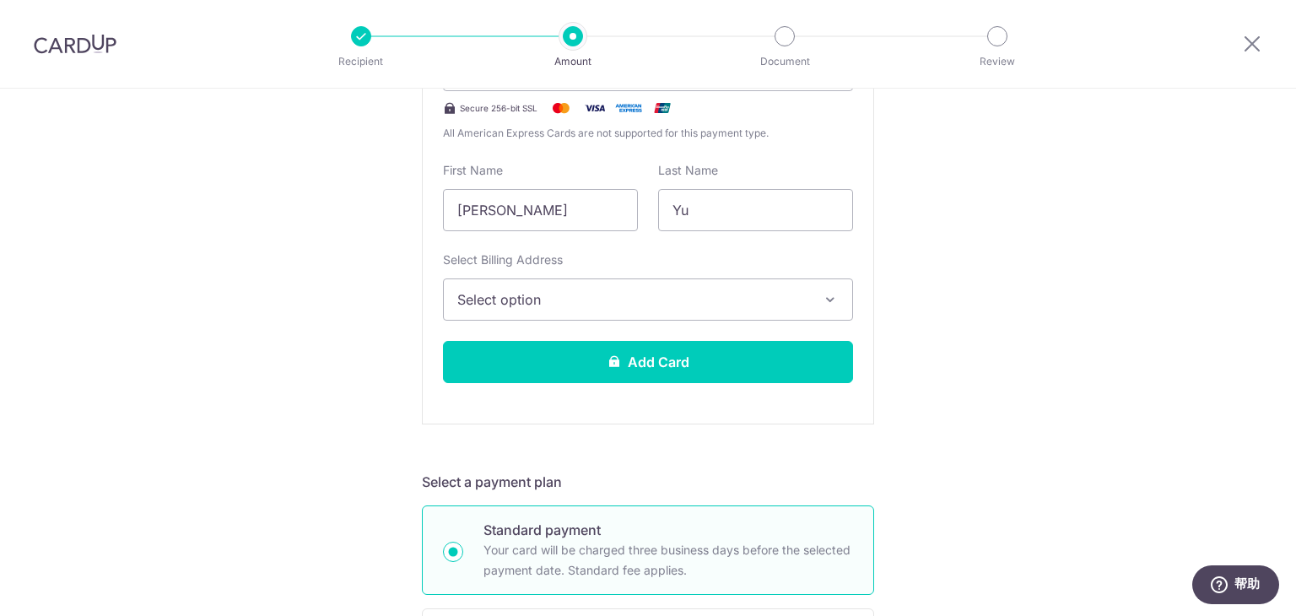
click at [443, 341] on button "Add Card" at bounding box center [648, 362] width 410 height 42
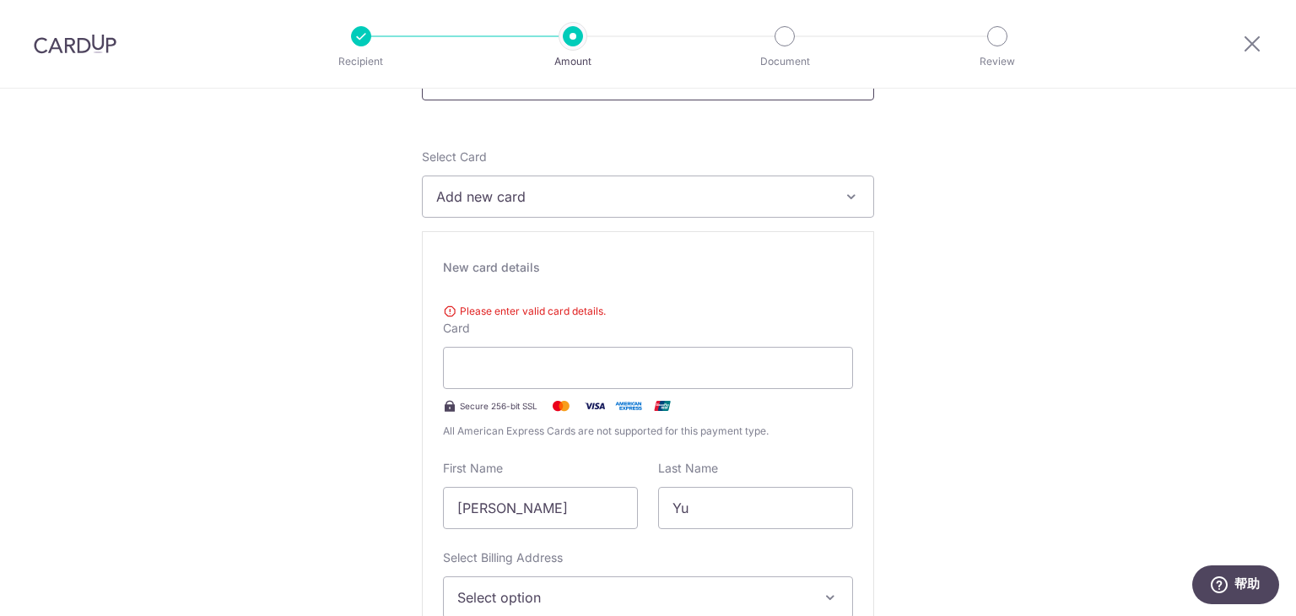
scroll to position [45, 0]
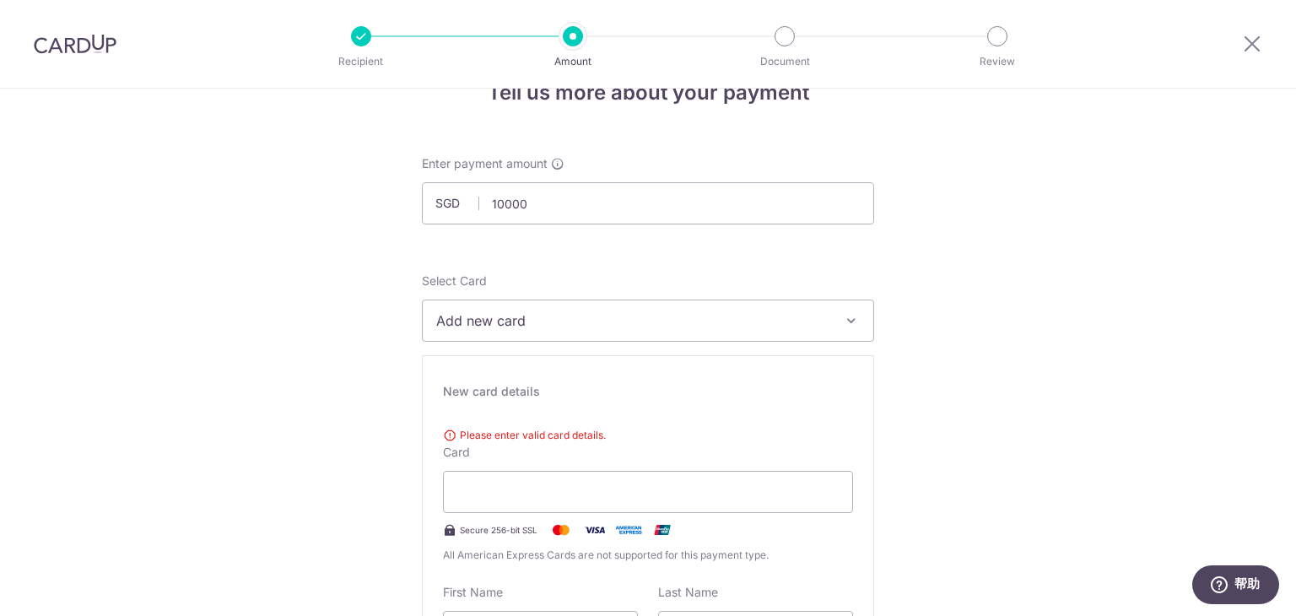
type input "10,000.00"
click at [604, 327] on span "Add new card" at bounding box center [632, 321] width 393 height 20
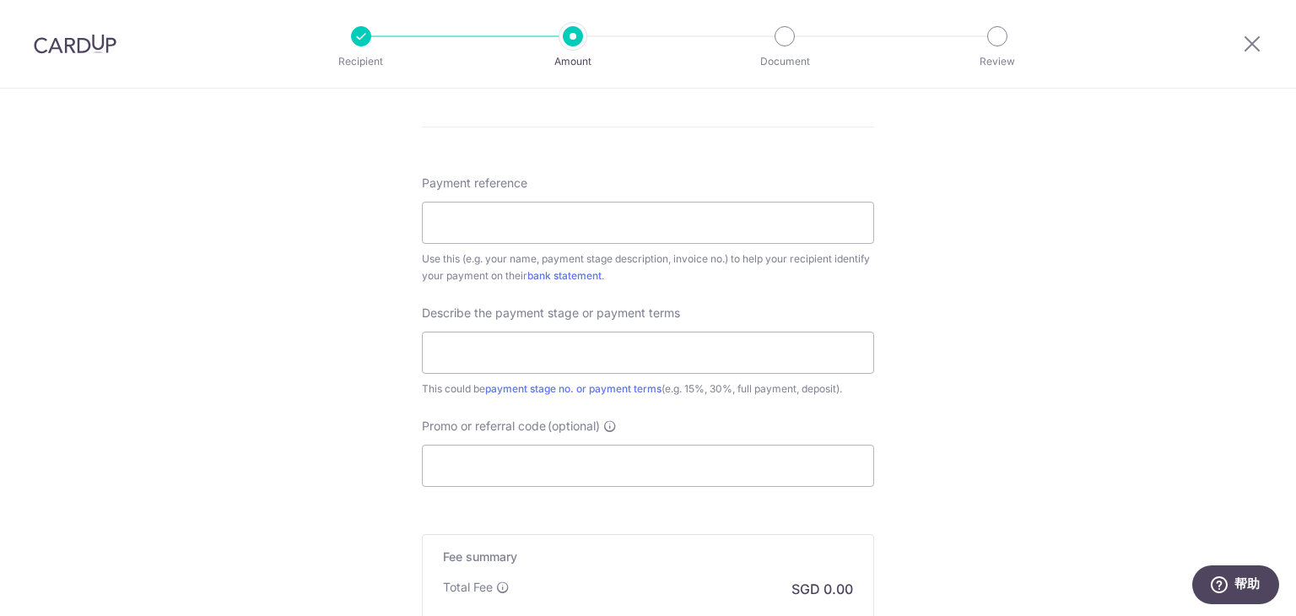
scroll to position [1672, 0]
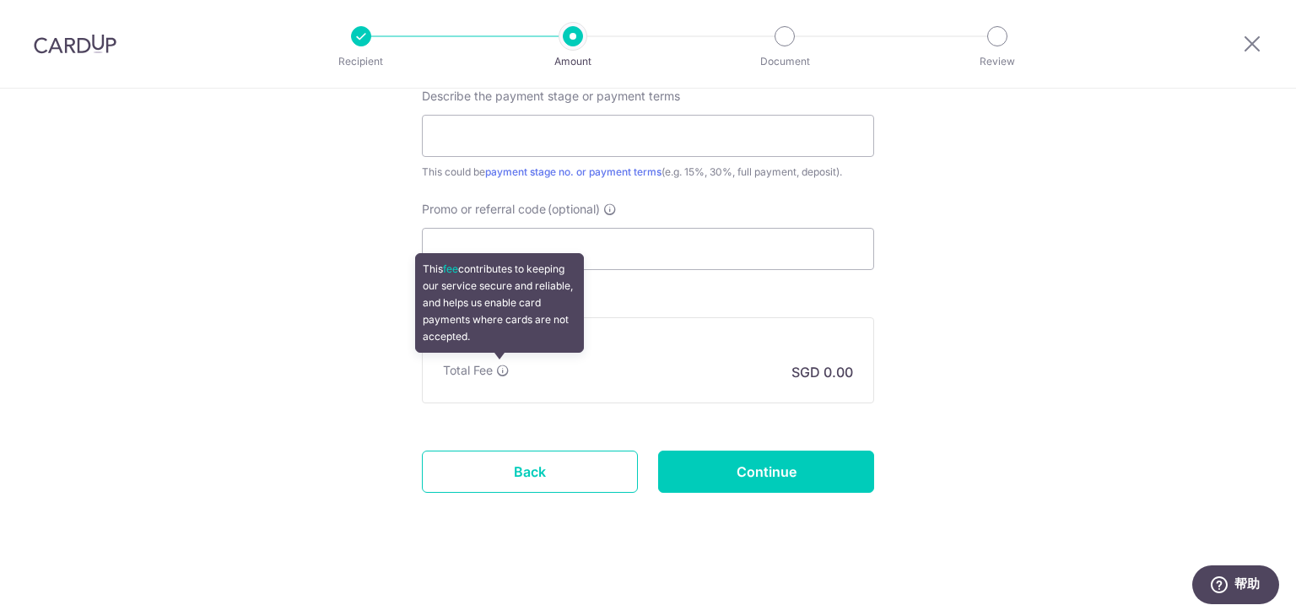
click at [496, 371] on icon at bounding box center [503, 371] width 14 height 14
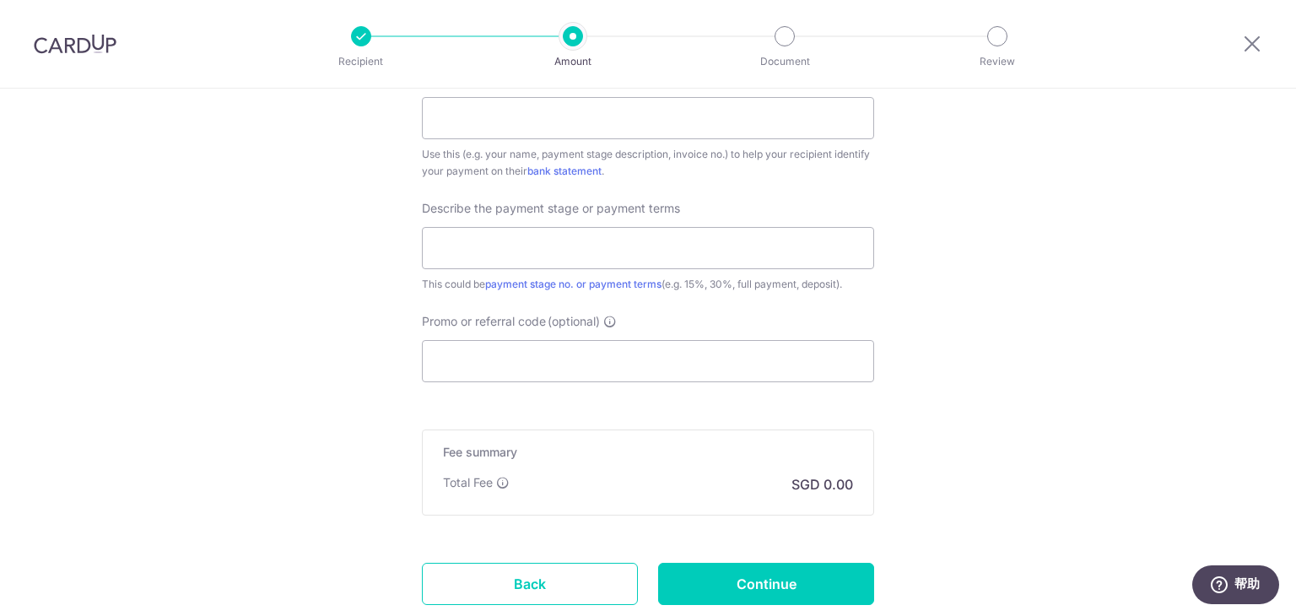
scroll to position [1503, 0]
